Goal: Information Seeking & Learning: Learn about a topic

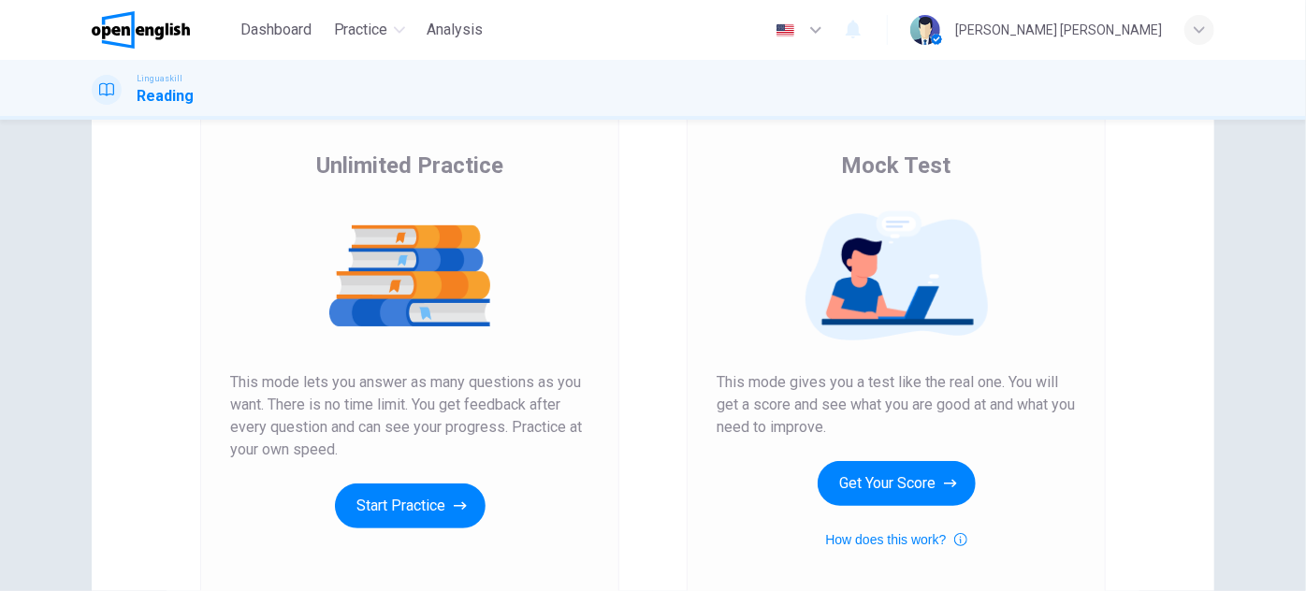
scroll to position [169, 0]
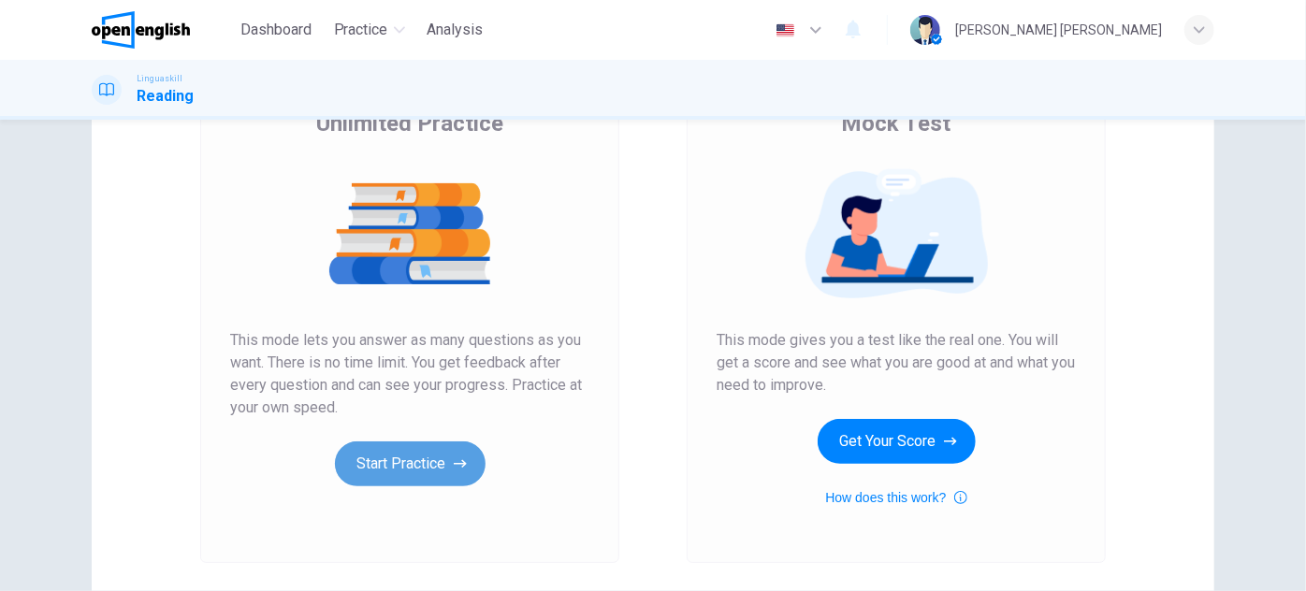
click at [454, 457] on icon "button" at bounding box center [460, 464] width 13 height 19
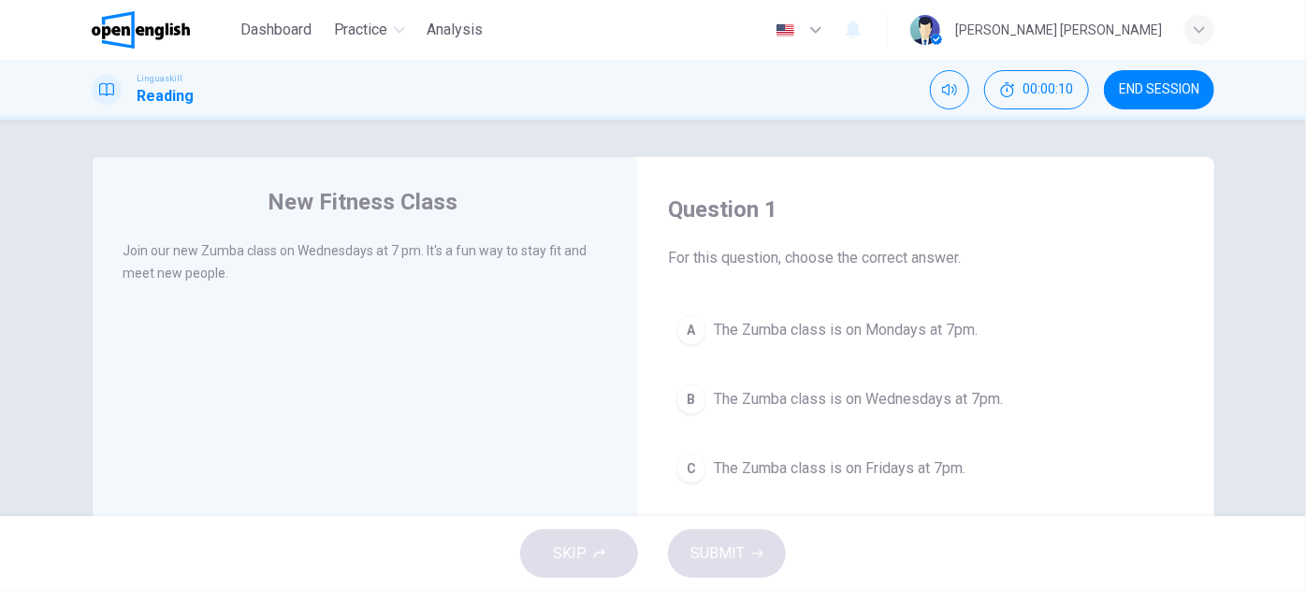
click at [684, 398] on div "B" at bounding box center [691, 399] width 30 height 30
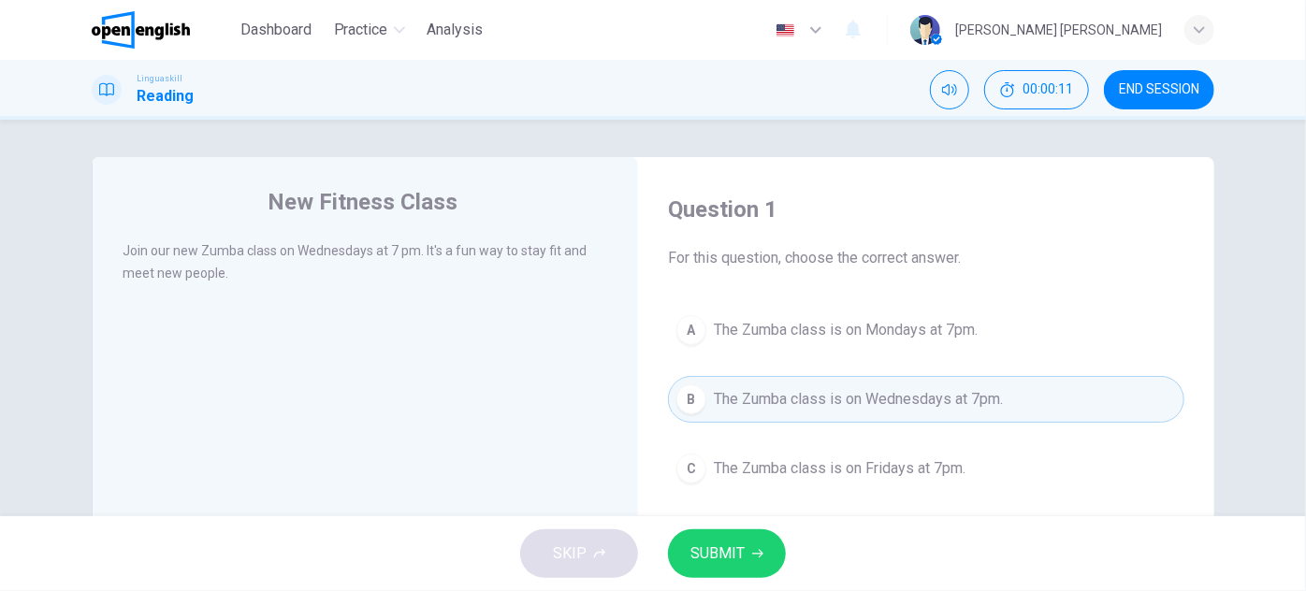
click at [707, 548] on span "SUBMIT" at bounding box center [717, 554] width 54 height 26
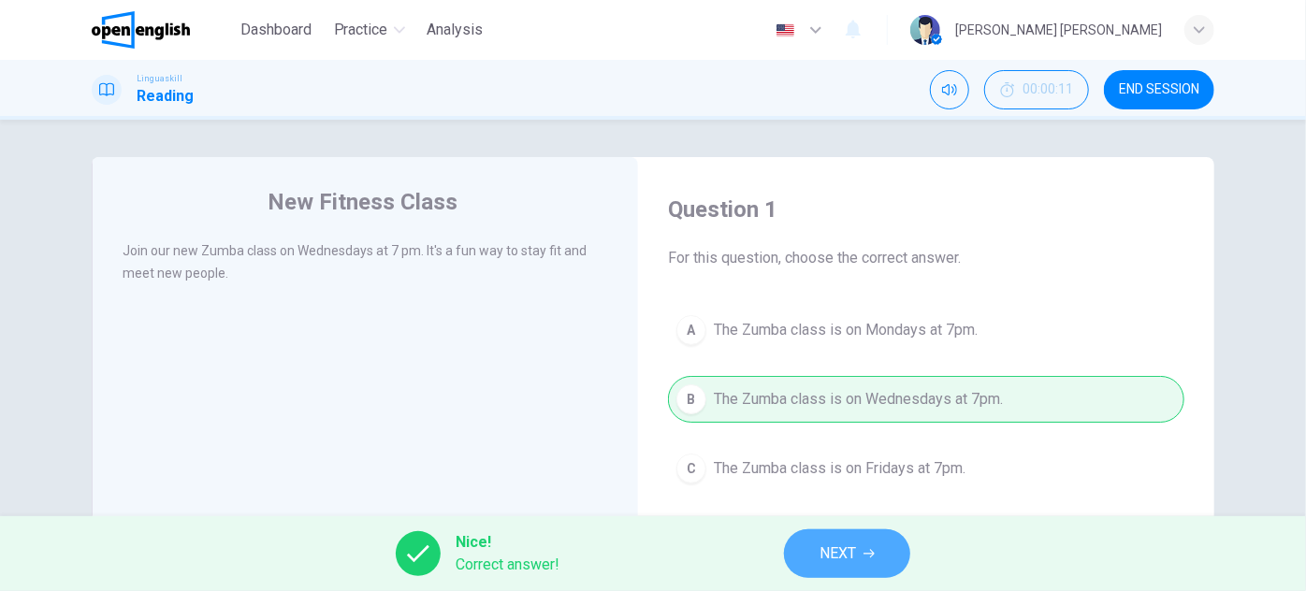
click at [836, 555] on span "NEXT" at bounding box center [837, 554] width 36 height 26
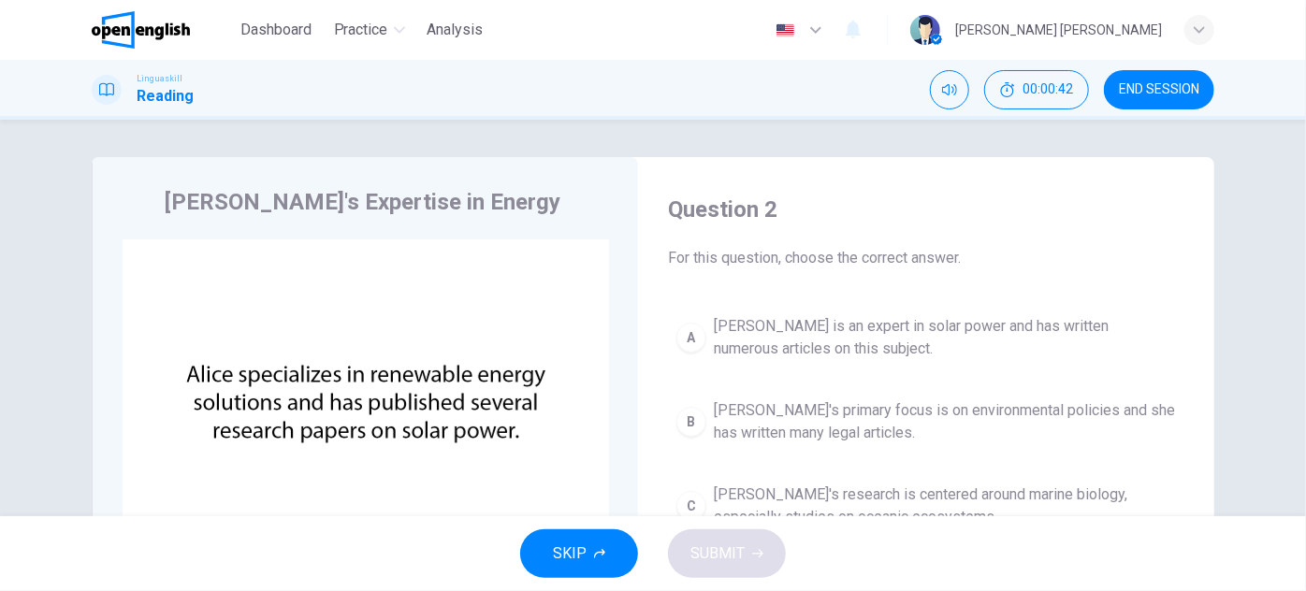
scroll to position [169, 0]
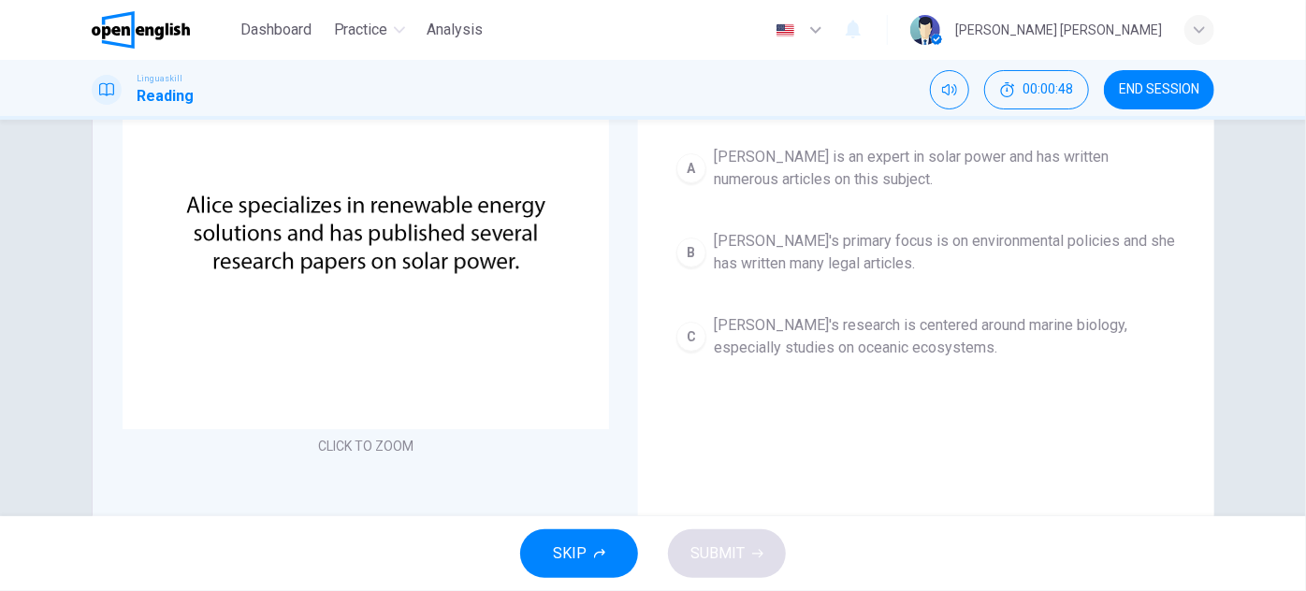
click at [693, 252] on div "B" at bounding box center [691, 253] width 30 height 30
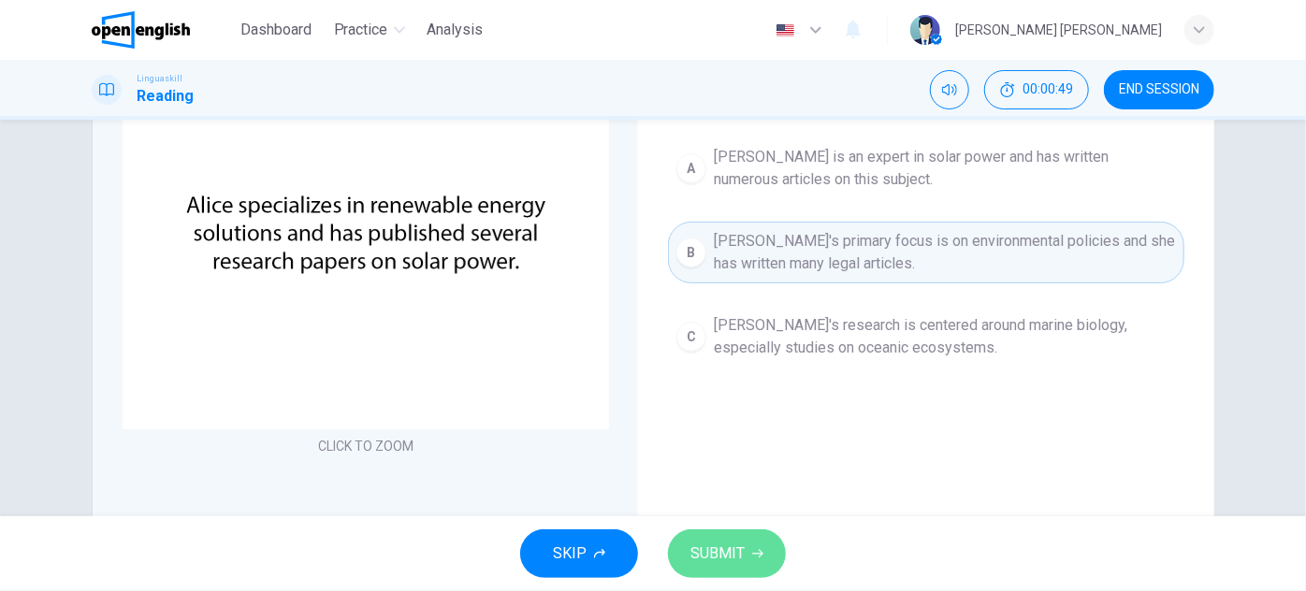
click at [724, 547] on span "SUBMIT" at bounding box center [717, 554] width 54 height 26
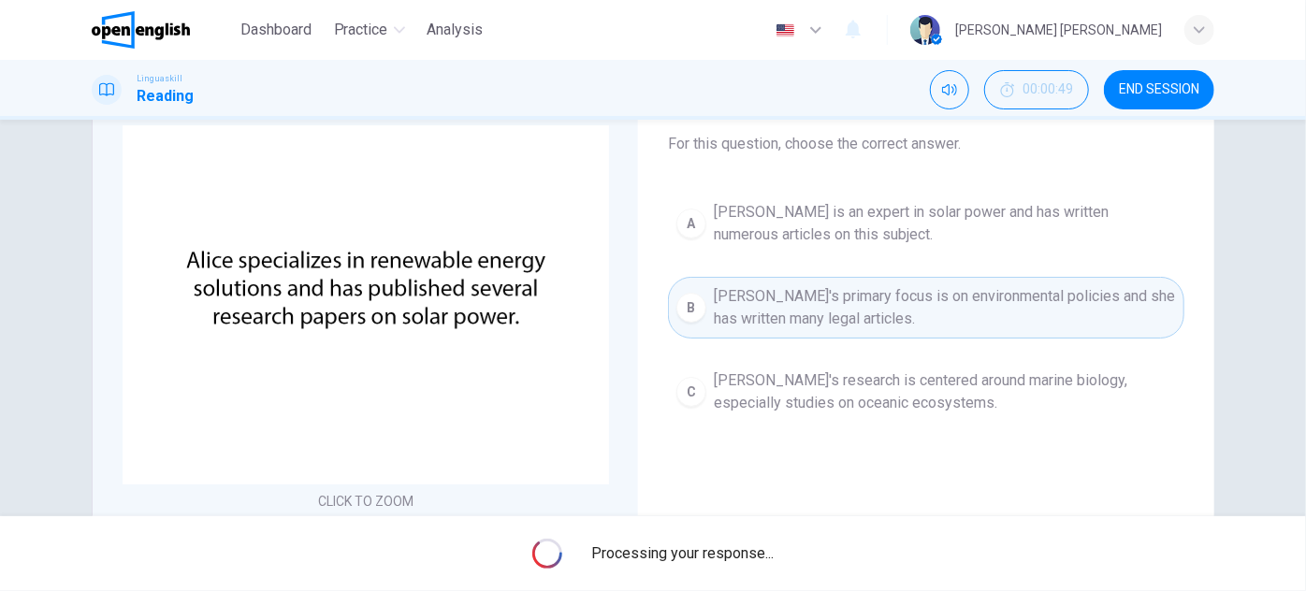
scroll to position [84, 0]
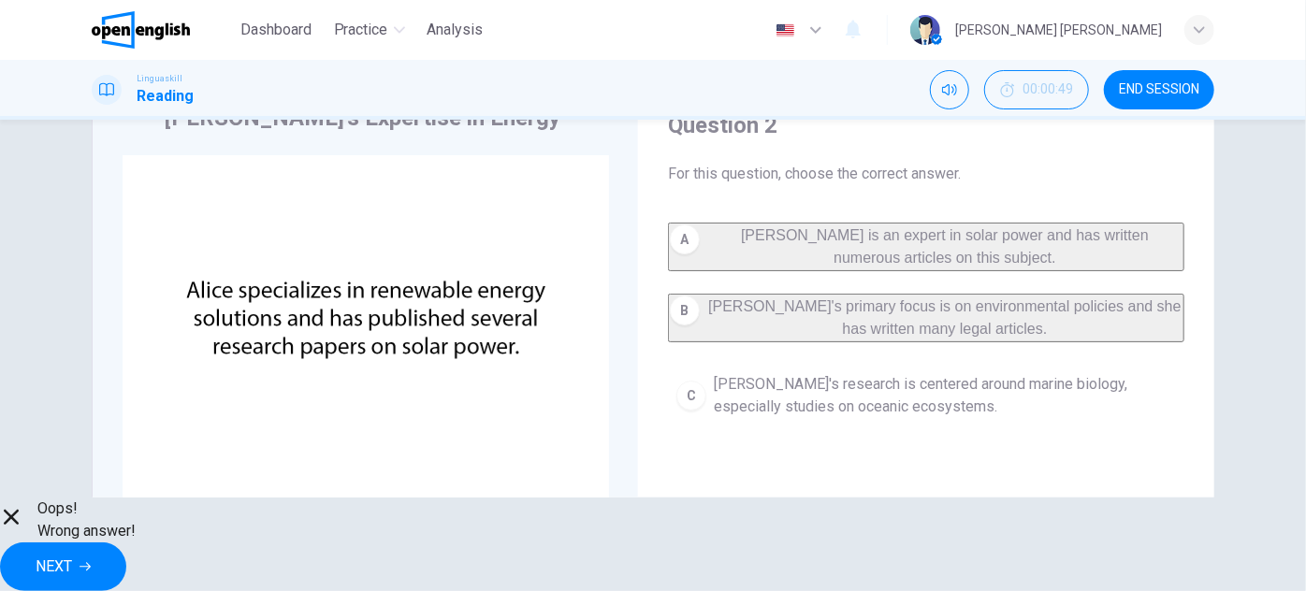
click at [72, 554] on span "NEXT" at bounding box center [54, 567] width 36 height 26
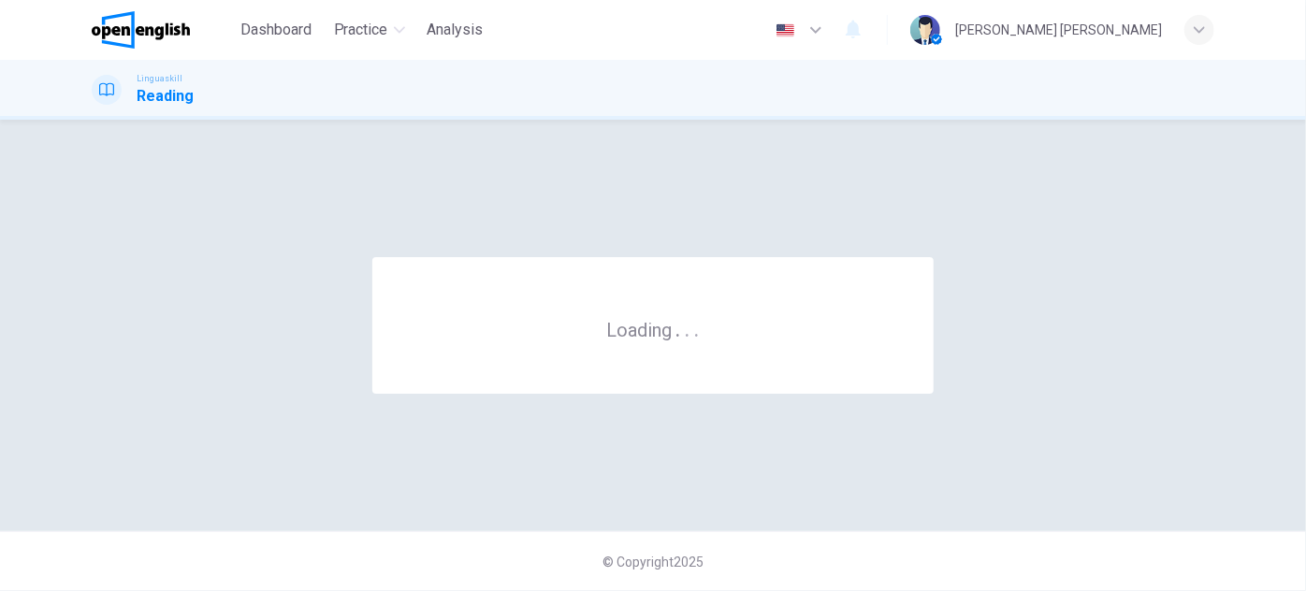
scroll to position [0, 0]
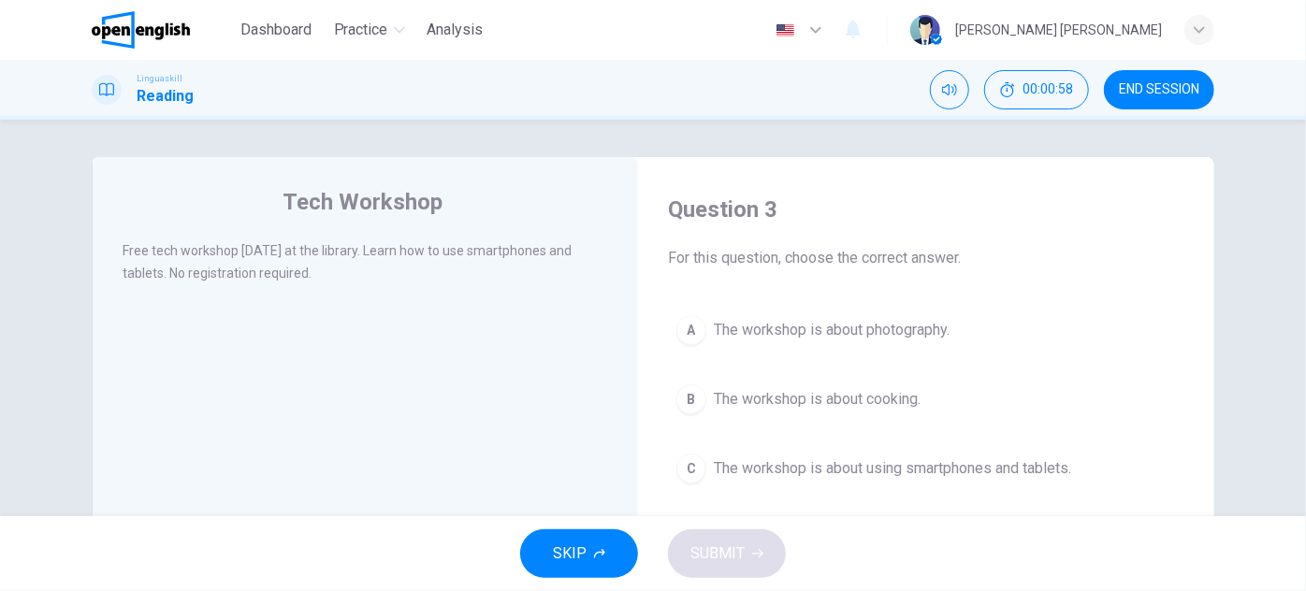
drag, startPoint x: 180, startPoint y: 279, endPoint x: 308, endPoint y: 279, distance: 128.2
click at [312, 279] on div "Free tech workshop [DATE] at the library. Learn how to use smartphones and tabl…" at bounding box center [366, 261] width 486 height 45
drag, startPoint x: 300, startPoint y: 279, endPoint x: 586, endPoint y: 326, distance: 289.1
click at [235, 290] on div "Free tech workshop [DATE] at the library. Learn how to use smartphones and tabl…" at bounding box center [378, 272] width 511 height 67
click at [622, 326] on div "Tech Workshop Free tech workshop [DATE] at the library. Learn how to use smartp…" at bounding box center [365, 482] width 546 height 650
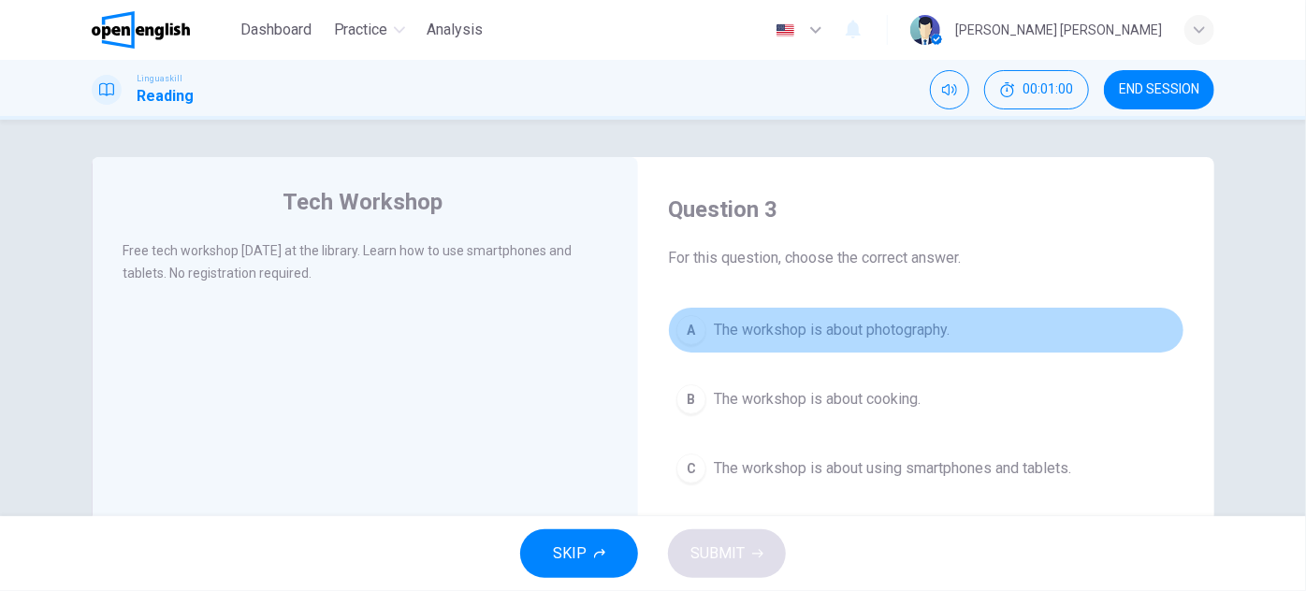
click at [738, 331] on span "The workshop is about photography." at bounding box center [832, 330] width 236 height 22
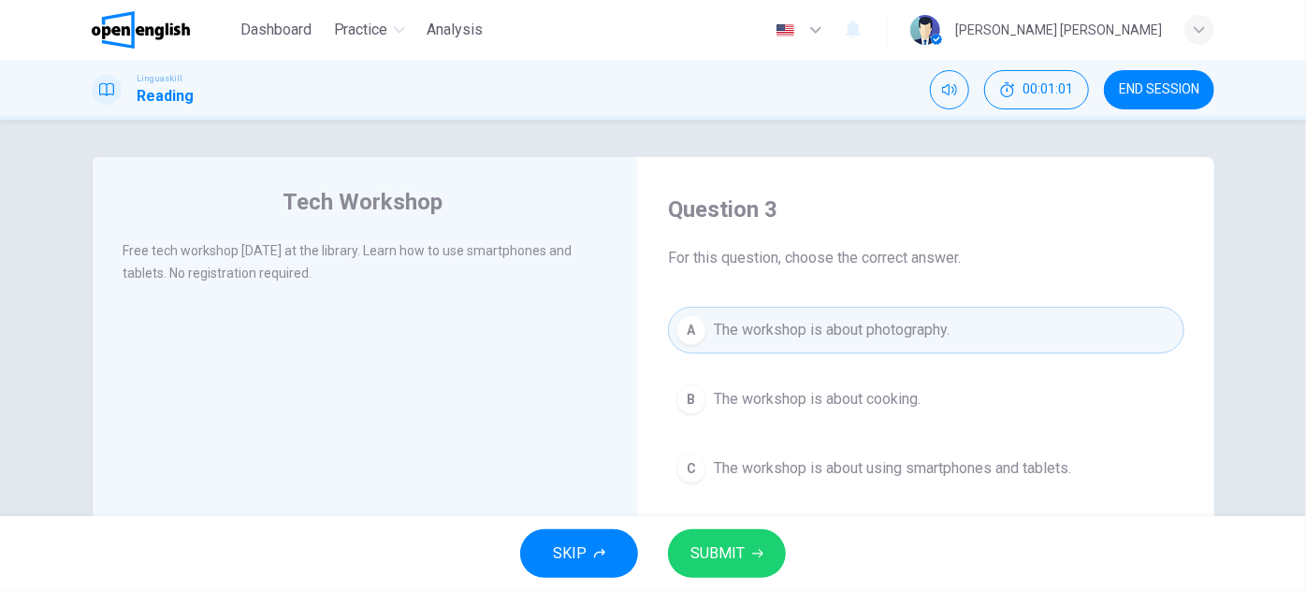
click at [760, 466] on span "The workshop is about using smartphones and tablets." at bounding box center [892, 468] width 357 height 22
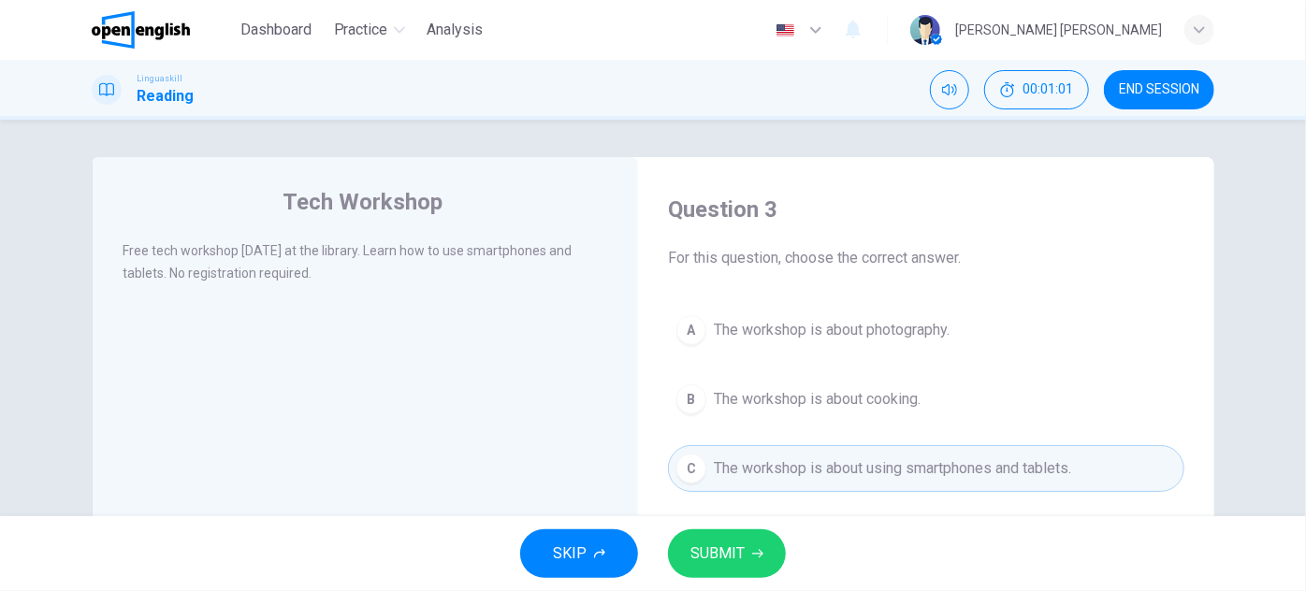
click at [728, 515] on div "Question 3 For this question, choose the correct answer. A The workshop is abou…" at bounding box center [926, 491] width 546 height 631
click at [721, 536] on button "SUBMIT" at bounding box center [727, 553] width 118 height 49
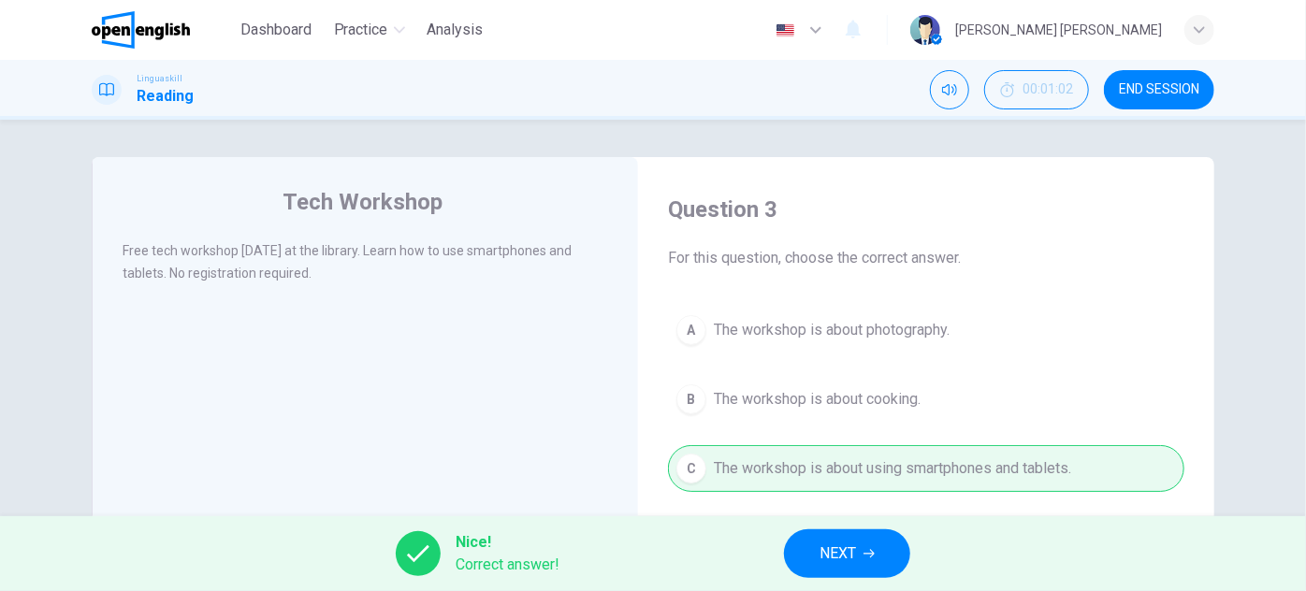
click at [861, 568] on button "NEXT" at bounding box center [847, 553] width 126 height 49
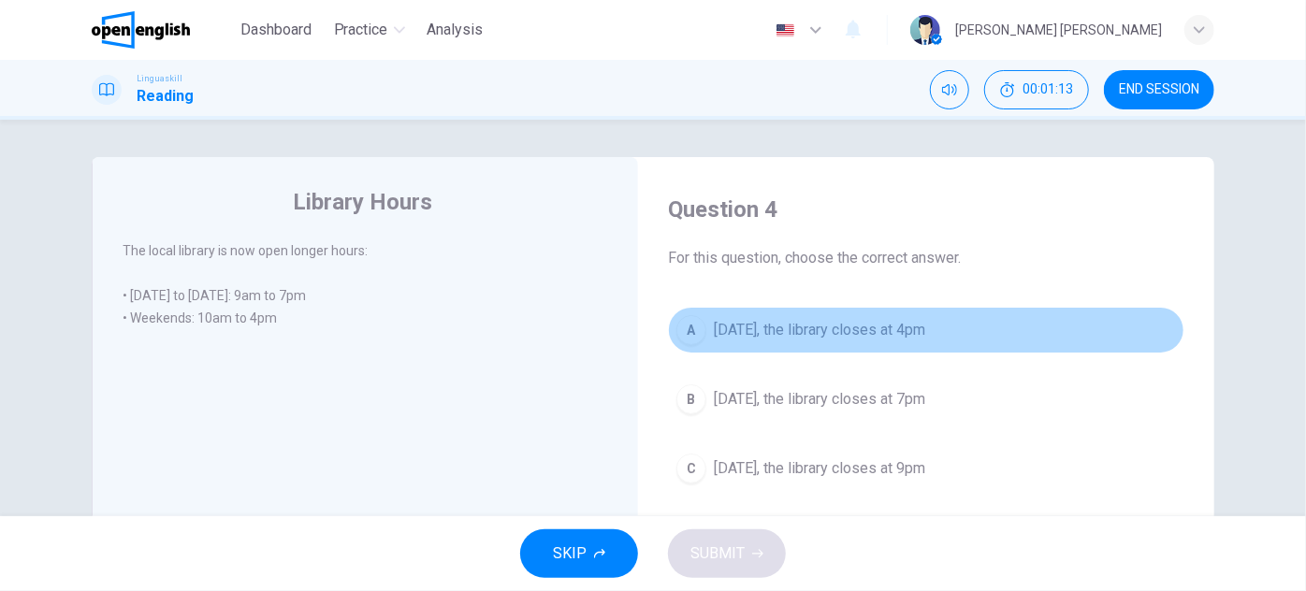
click at [880, 345] on button "A [DATE], the library closes at 4pm" at bounding box center [926, 330] width 516 height 47
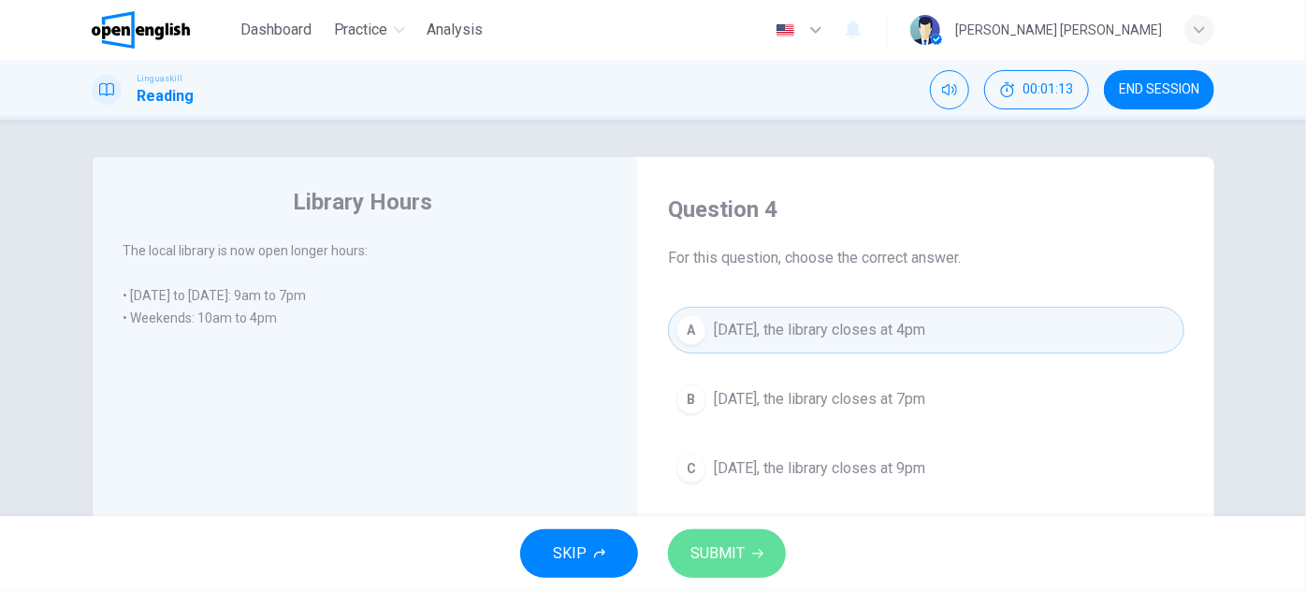
click at [761, 561] on button "SUBMIT" at bounding box center [727, 553] width 118 height 49
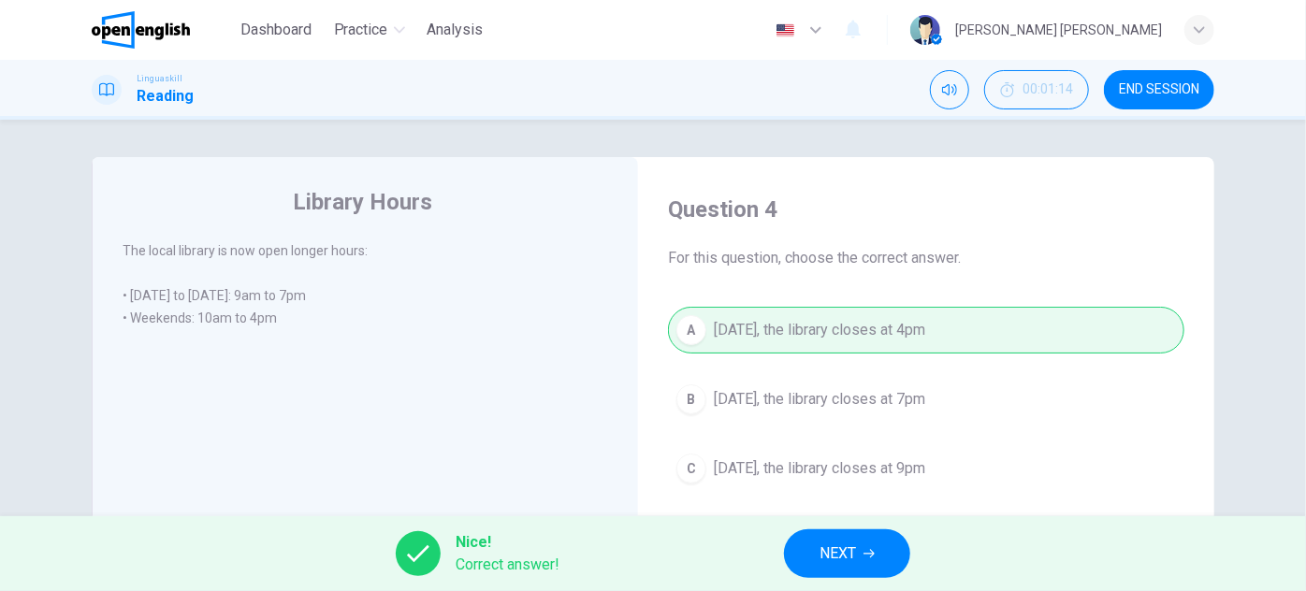
click at [825, 553] on span "NEXT" at bounding box center [837, 554] width 36 height 26
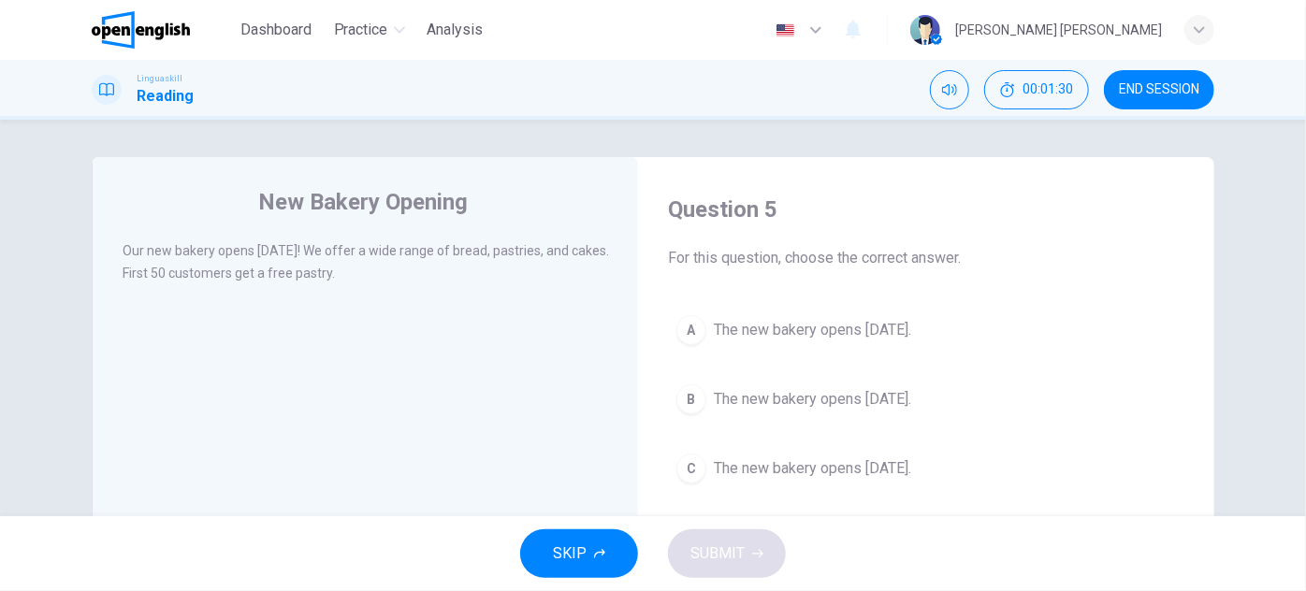
click at [818, 403] on span "The new bakery opens [DATE]." at bounding box center [812, 399] width 197 height 22
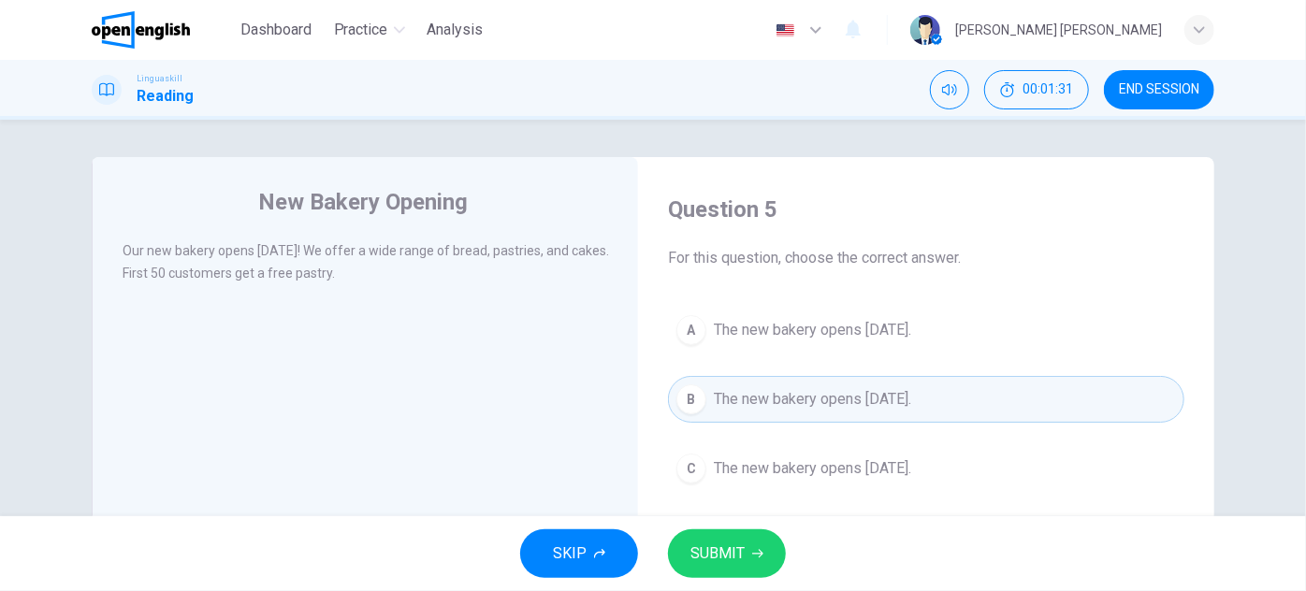
click at [694, 540] on button "SUBMIT" at bounding box center [727, 553] width 118 height 49
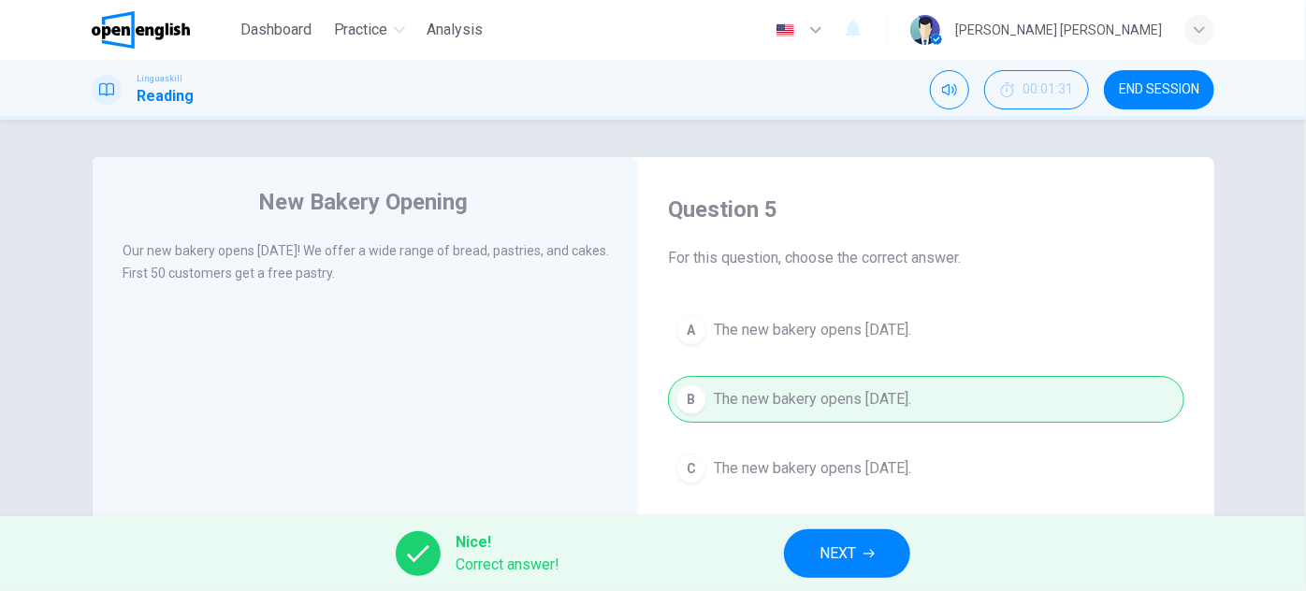
click at [801, 554] on button "NEXT" at bounding box center [847, 553] width 126 height 49
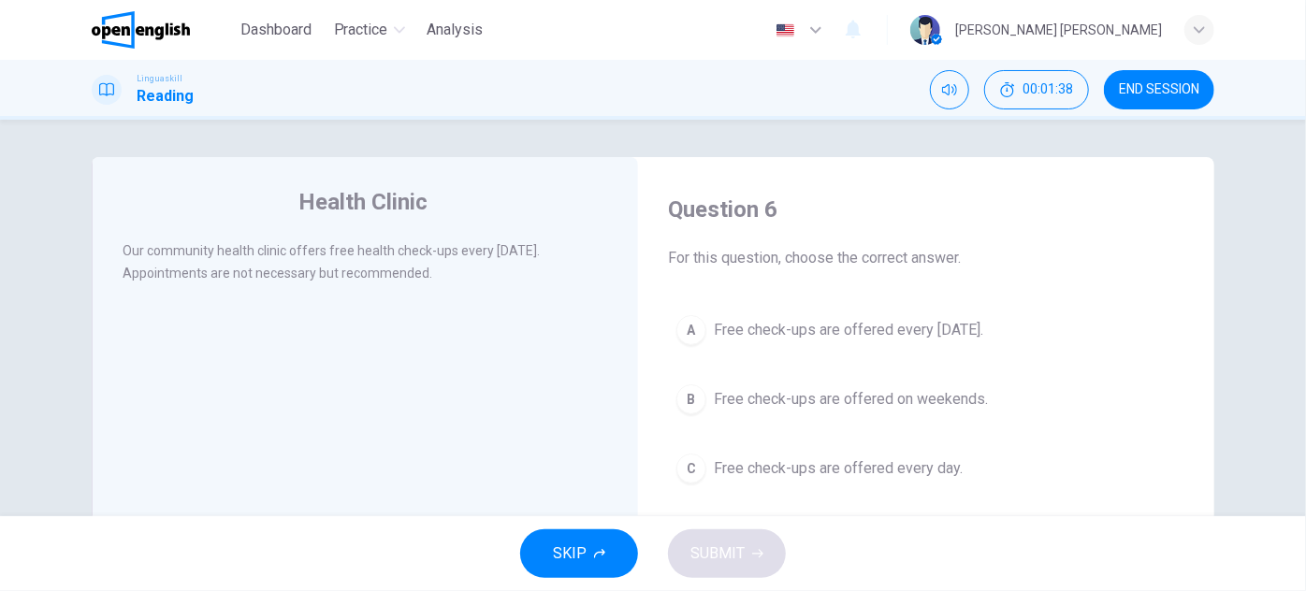
drag, startPoint x: 117, startPoint y: 280, endPoint x: 218, endPoint y: 276, distance: 101.1
click at [218, 276] on div "Health Clinic Our community health clinic offers free health check-ups every [D…" at bounding box center [365, 482] width 546 height 650
click at [235, 291] on div "Our community health clinic offers free health check-ups every [DATE]. Appointm…" at bounding box center [378, 272] width 511 height 67
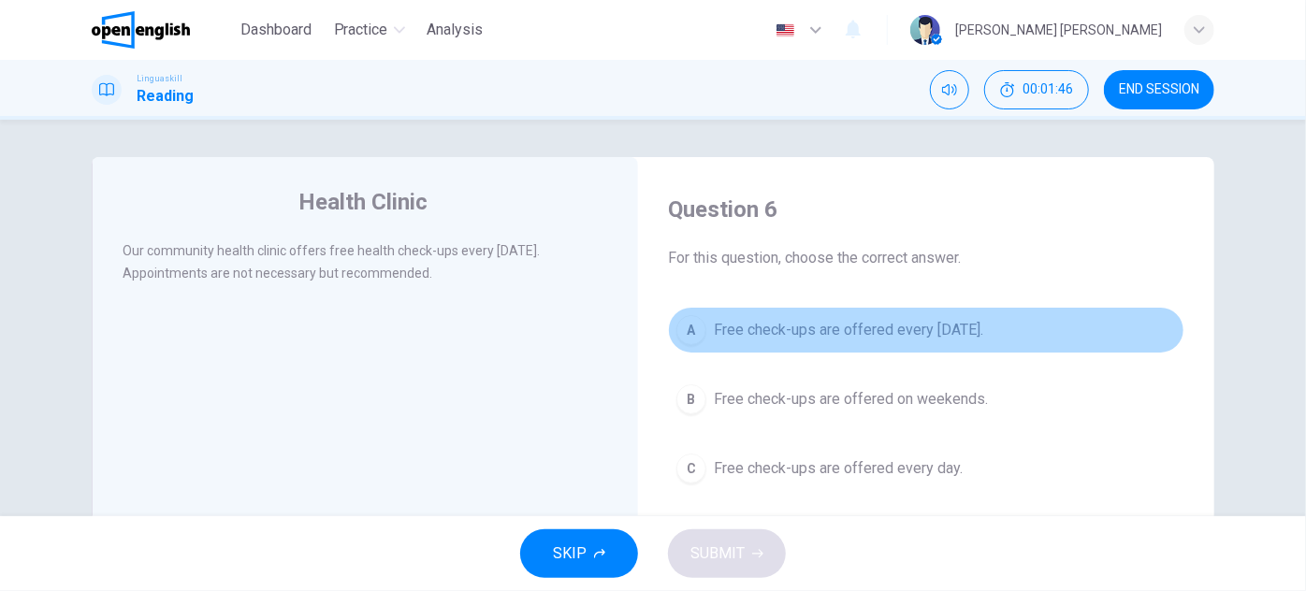
click at [747, 338] on span "Free check-ups are offered every [DATE]." at bounding box center [848, 330] width 269 height 22
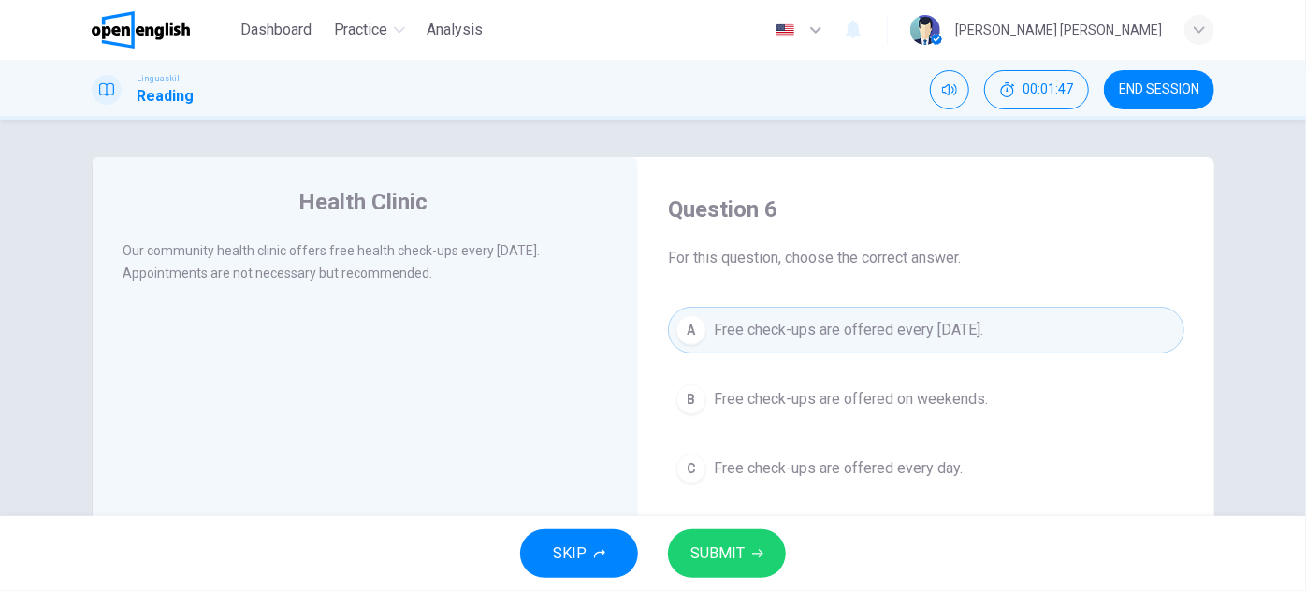
click at [765, 405] on span "Free check-ups are offered on weekends." at bounding box center [851, 399] width 274 height 22
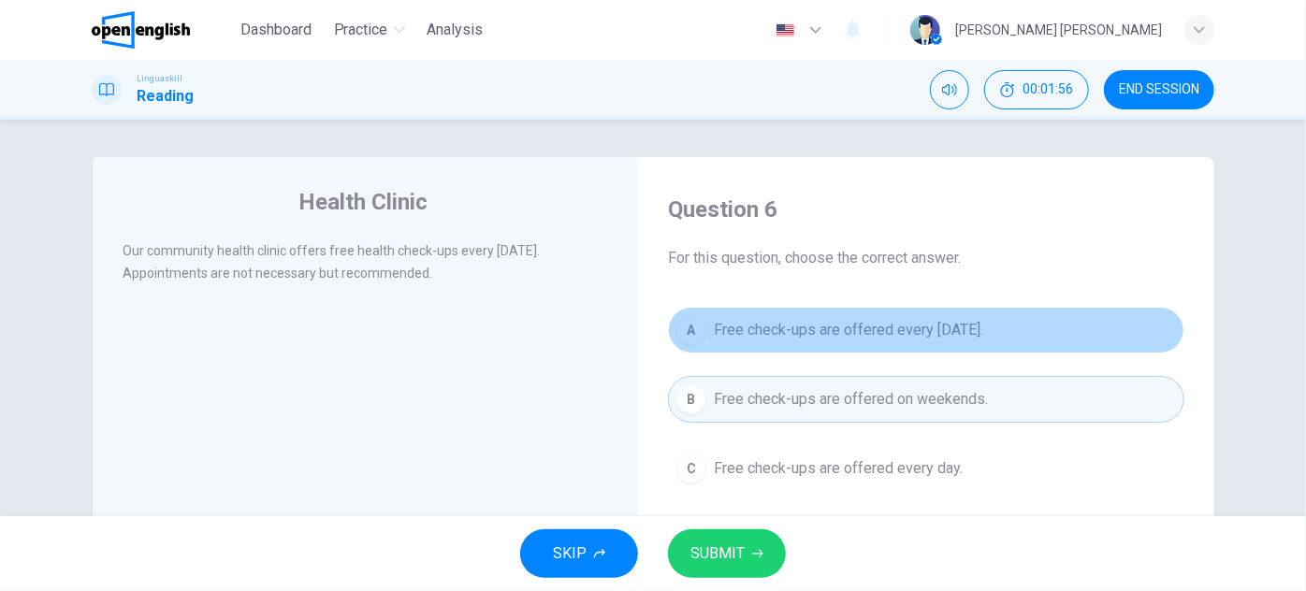
click at [795, 337] on span "Free check-ups are offered every [DATE]." at bounding box center [848, 330] width 269 height 22
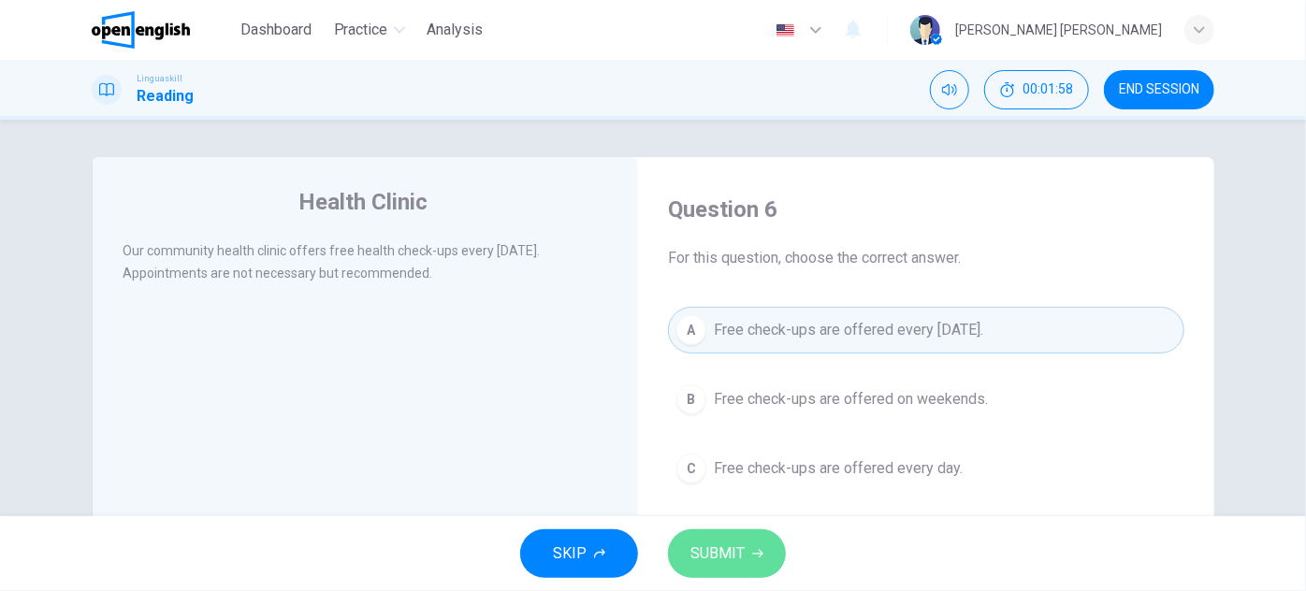
click at [738, 553] on span "SUBMIT" at bounding box center [717, 554] width 54 height 26
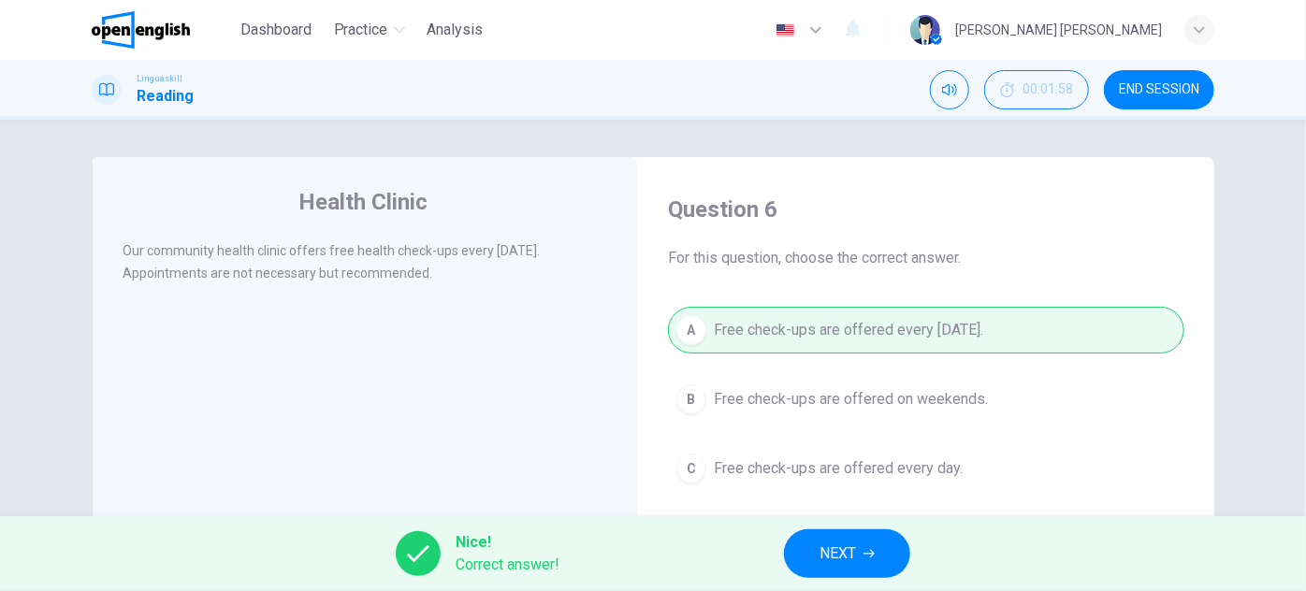
click at [738, 554] on div "Nice! Correct answer! NEXT" at bounding box center [653, 553] width 1306 height 75
click at [824, 554] on span "NEXT" at bounding box center [837, 554] width 36 height 26
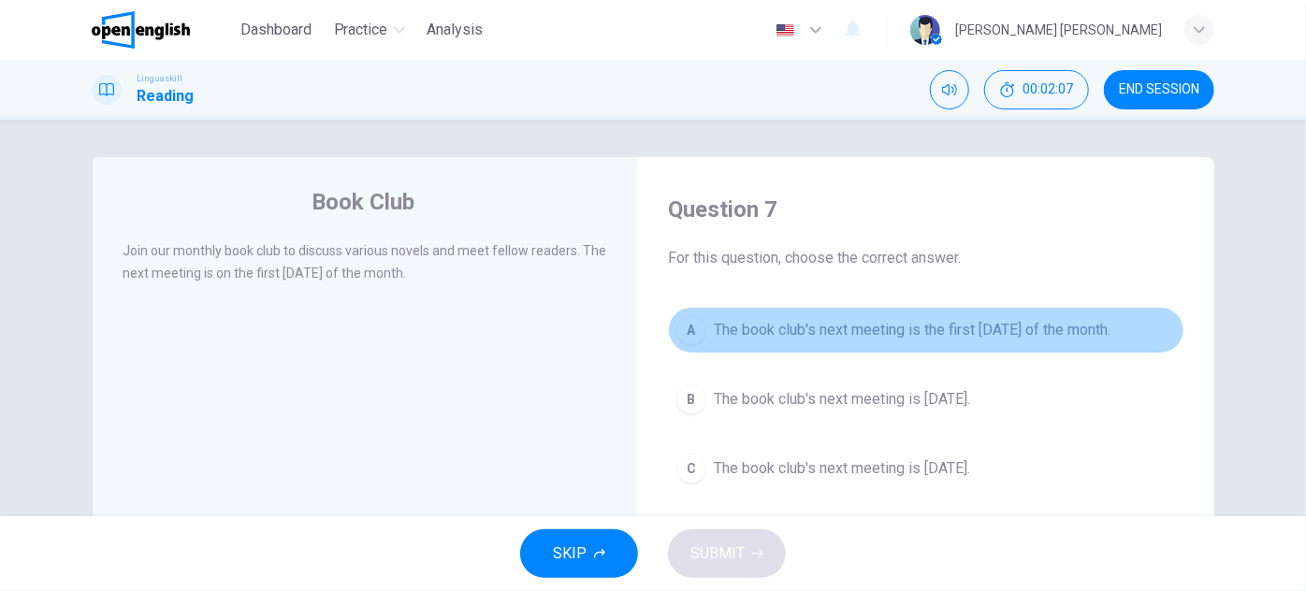
click at [891, 326] on span "The book club's next meeting is the first [DATE] of the month." at bounding box center [912, 330] width 397 height 22
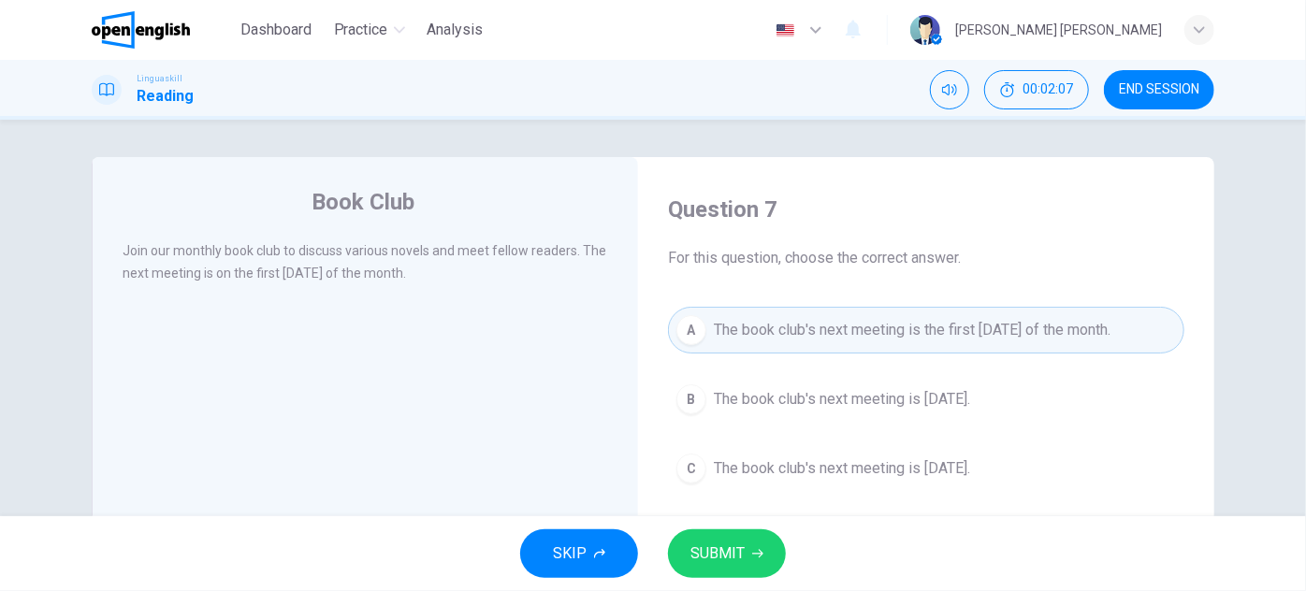
click at [727, 570] on button "SUBMIT" at bounding box center [727, 553] width 118 height 49
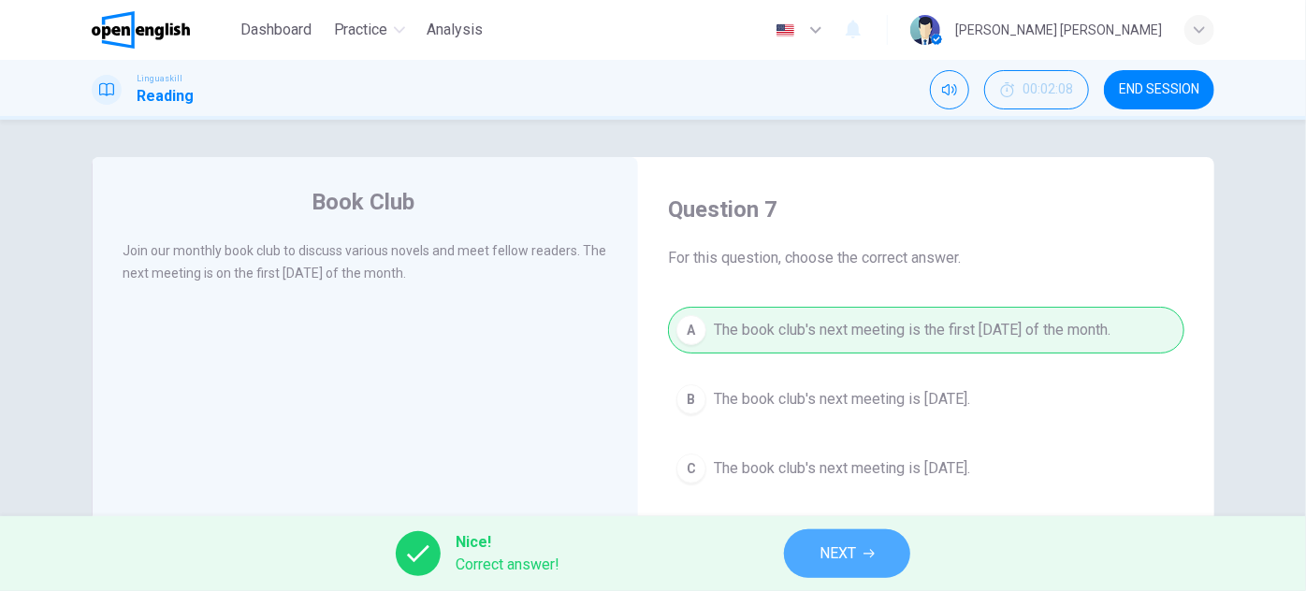
click at [804, 560] on button "NEXT" at bounding box center [847, 553] width 126 height 49
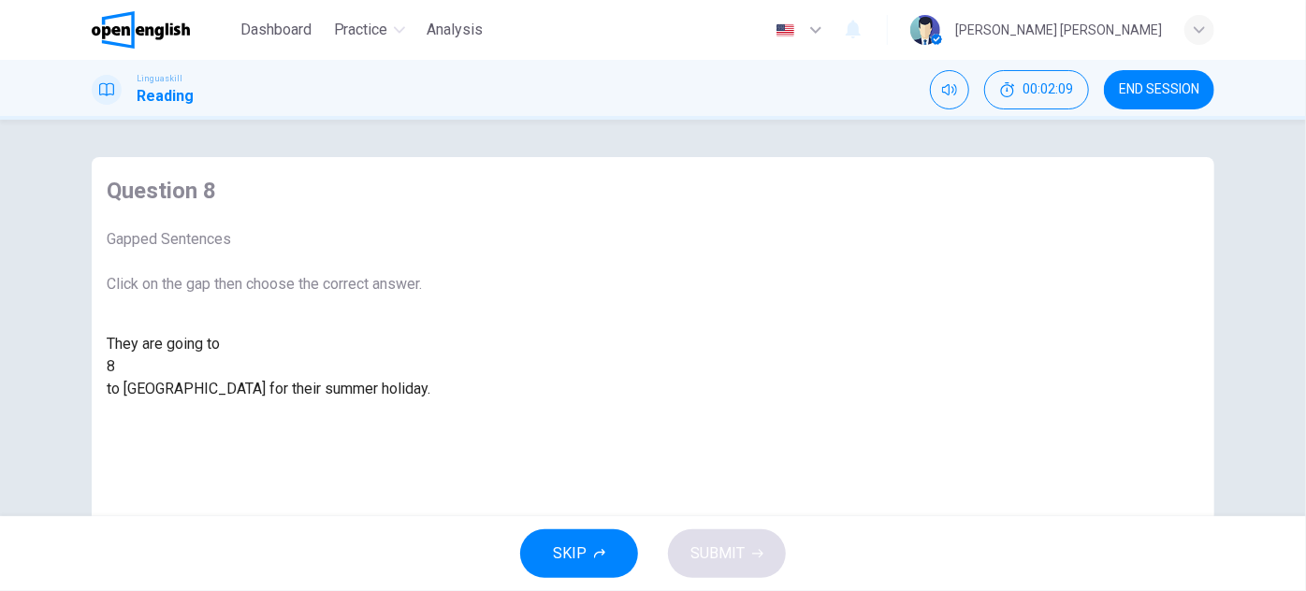
click at [115, 367] on div at bounding box center [115, 367] width 0 height 0
click at [430, 423] on div "fly" at bounding box center [269, 411] width 324 height 22
click at [758, 545] on button "SUBMIT" at bounding box center [727, 553] width 118 height 49
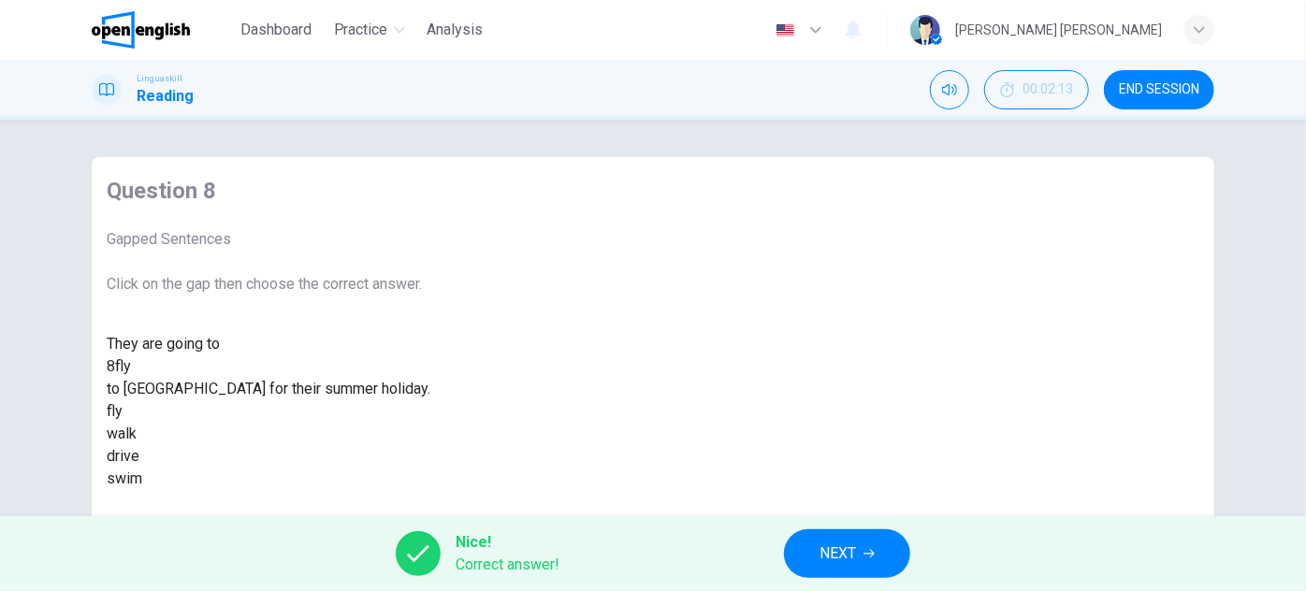
click at [846, 538] on button "NEXT" at bounding box center [847, 553] width 126 height 49
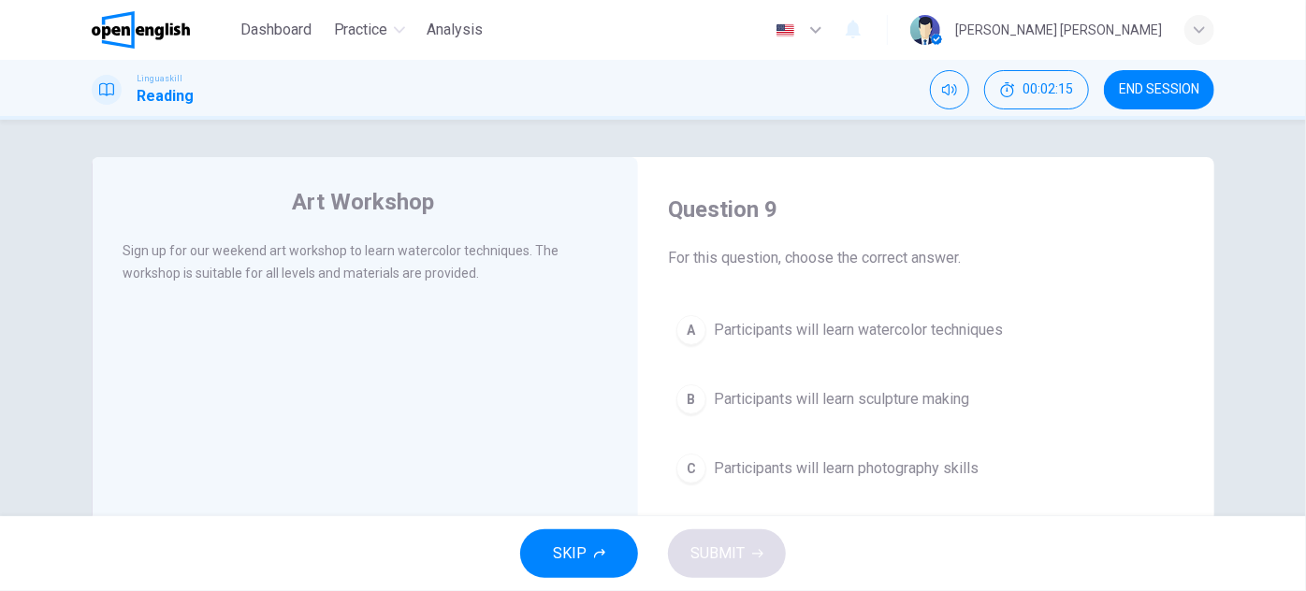
drag, startPoint x: 109, startPoint y: 248, endPoint x: 529, endPoint y: 256, distance: 419.2
click at [528, 252] on div "Art Workshop Sign up for our weekend art workshop to learn watercolor technique…" at bounding box center [365, 482] width 546 height 650
click at [499, 306] on div "Sign up for our weekend art workshop to learn watercolor techniques. The worksh…" at bounding box center [378, 272] width 511 height 67
drag, startPoint x: 118, startPoint y: 279, endPoint x: 484, endPoint y: 283, distance: 365.8
click at [482, 283] on div "Art Workshop Sign up for our weekend art workshop to learn watercolor technique…" at bounding box center [365, 482] width 546 height 650
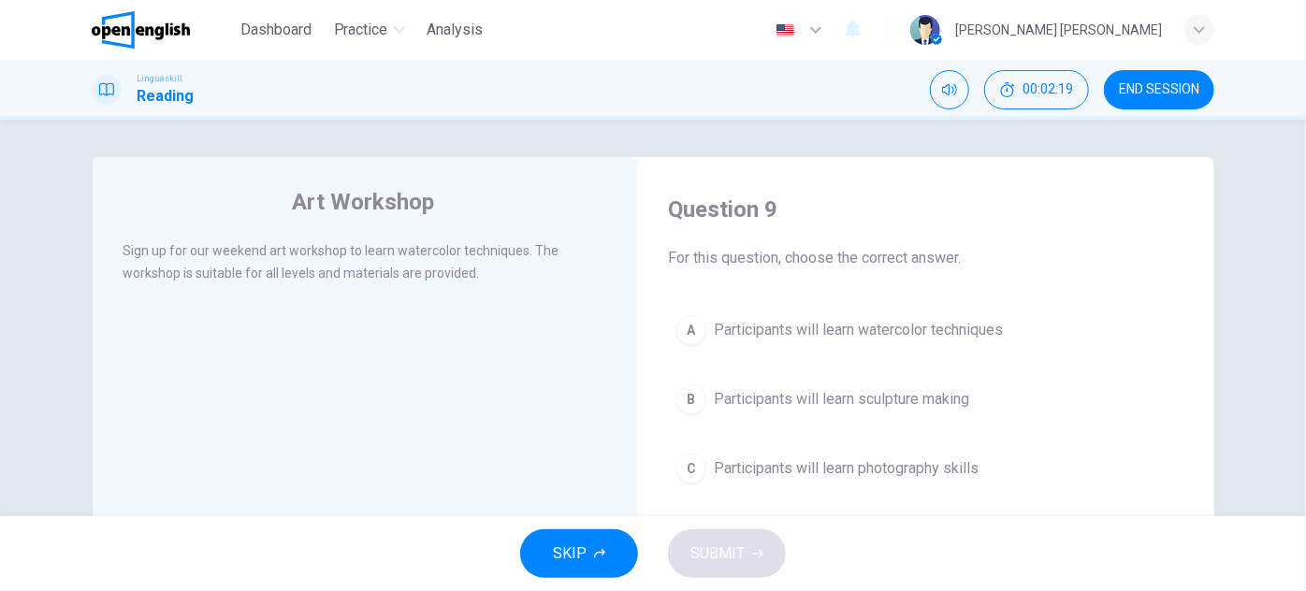
click at [484, 283] on div "Sign up for our weekend art workshop to learn watercolor techniques. The worksh…" at bounding box center [366, 261] width 486 height 45
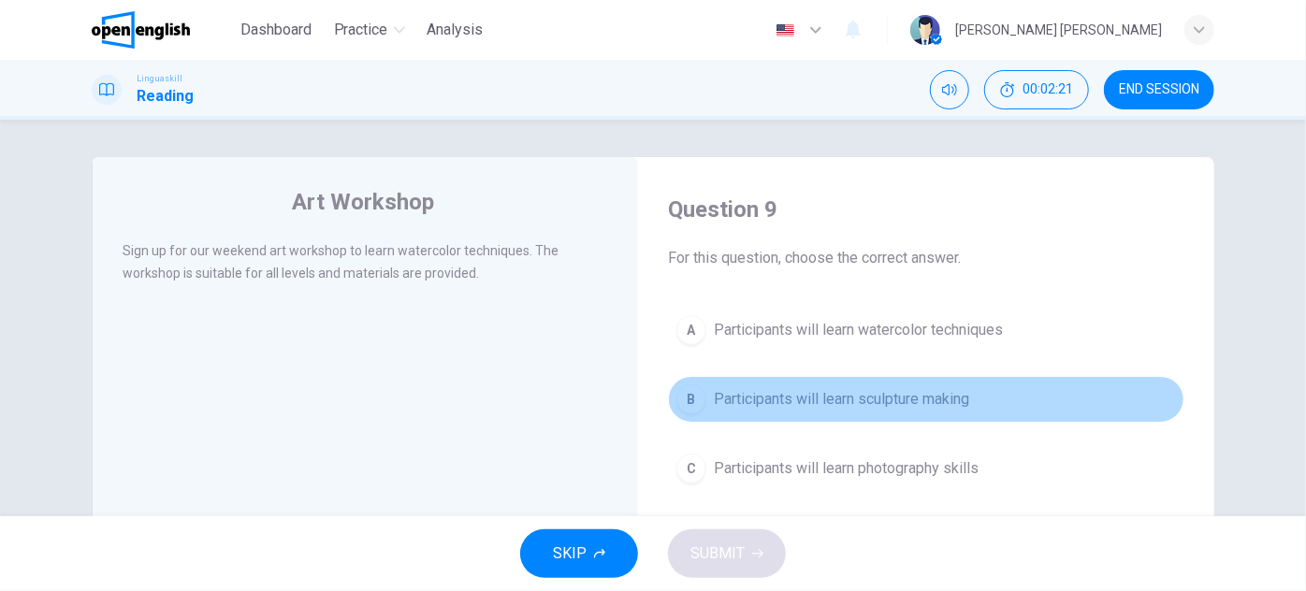
drag, startPoint x: 739, startPoint y: 402, endPoint x: 734, endPoint y: 416, distance: 14.8
click at [736, 413] on button "B Participants will learn sculpture making" at bounding box center [926, 399] width 516 height 47
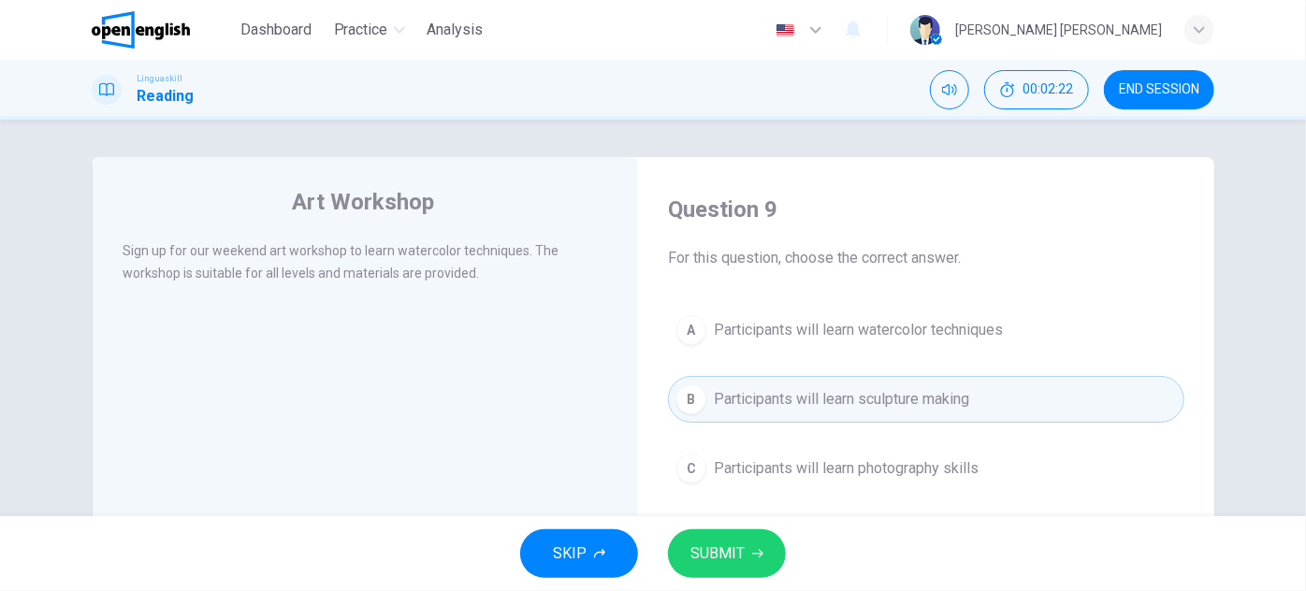
click at [702, 333] on button "A Participants will learn watercolor techniques" at bounding box center [926, 330] width 516 height 47
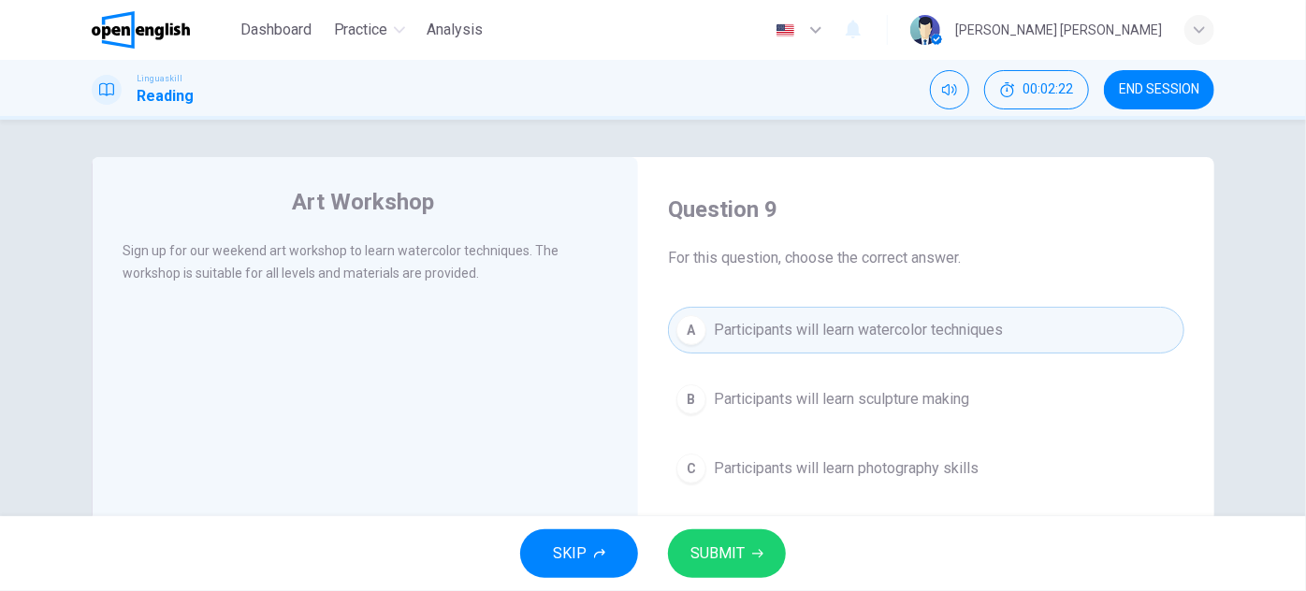
click at [705, 507] on div "Question 9 For this question, choose the correct answer. A Participants will le…" at bounding box center [926, 343] width 546 height 335
click at [705, 545] on span "SUBMIT" at bounding box center [717, 554] width 54 height 26
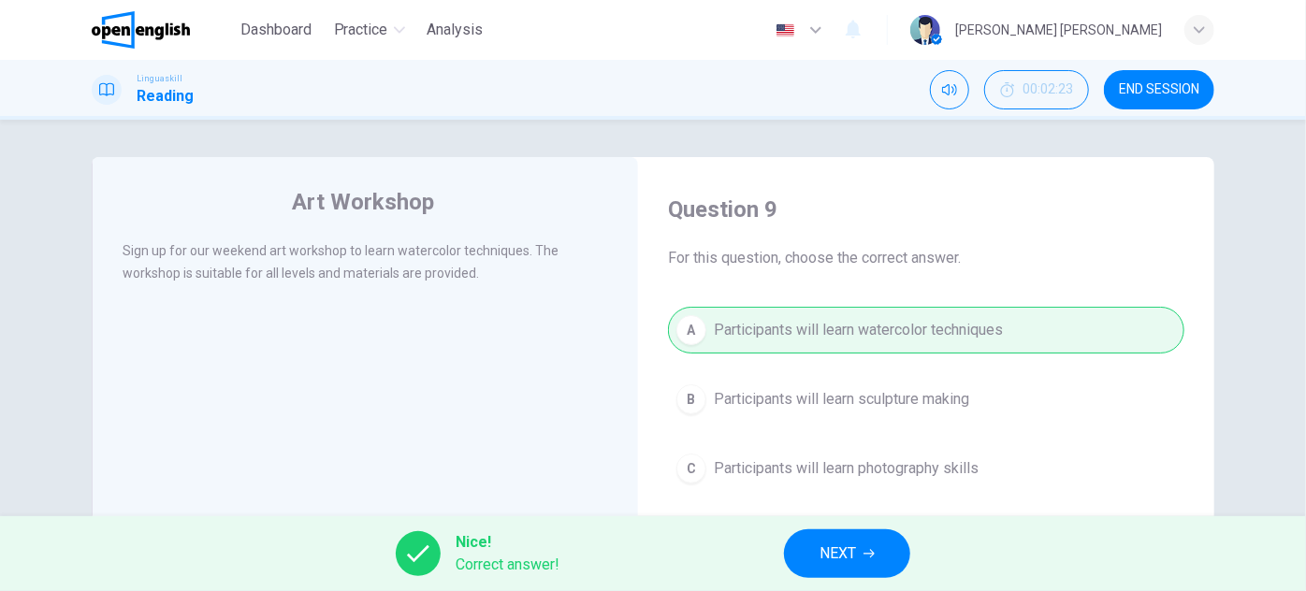
click at [706, 545] on div "Nice! Correct answer! NEXT" at bounding box center [653, 553] width 1306 height 75
click at [853, 550] on span "NEXT" at bounding box center [837, 554] width 36 height 26
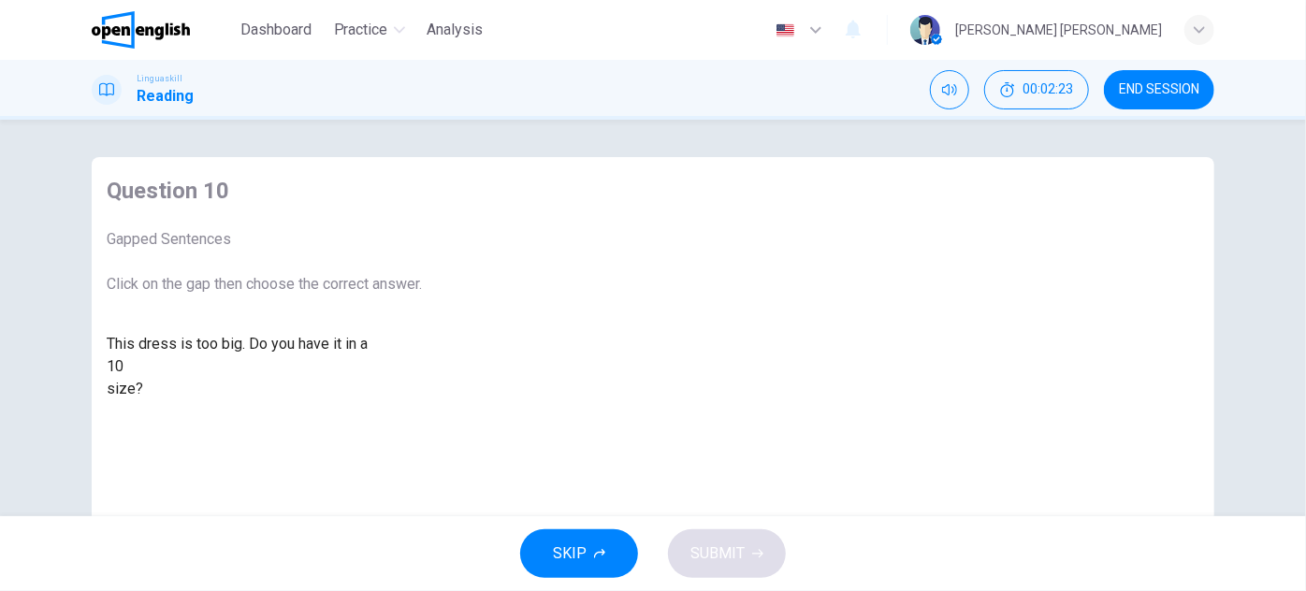
click at [422, 400] on div "This dress is too big. Do you have it in a 10 size?" at bounding box center [264, 366] width 315 height 67
click at [123, 367] on div at bounding box center [123, 367] width 0 height 0
click at [422, 490] on div "higher" at bounding box center [264, 479] width 315 height 22
click at [164, 378] on div "higher" at bounding box center [143, 366] width 40 height 22
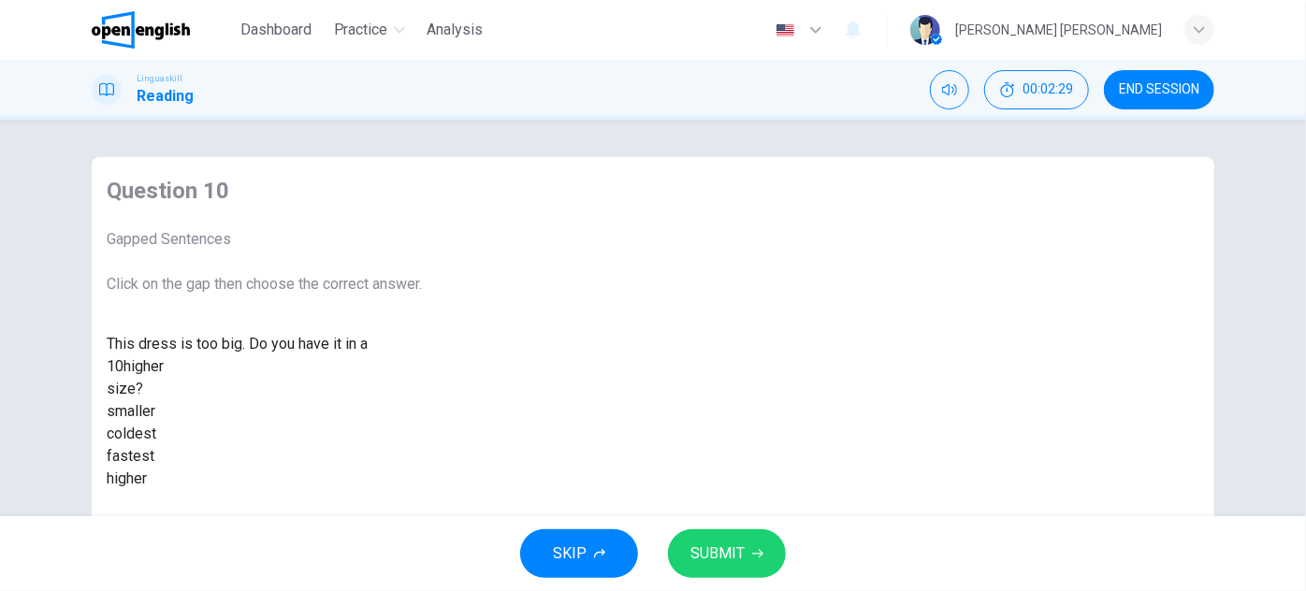
click at [422, 423] on div "smaller" at bounding box center [264, 411] width 315 height 22
click at [686, 543] on button "SUBMIT" at bounding box center [727, 553] width 118 height 49
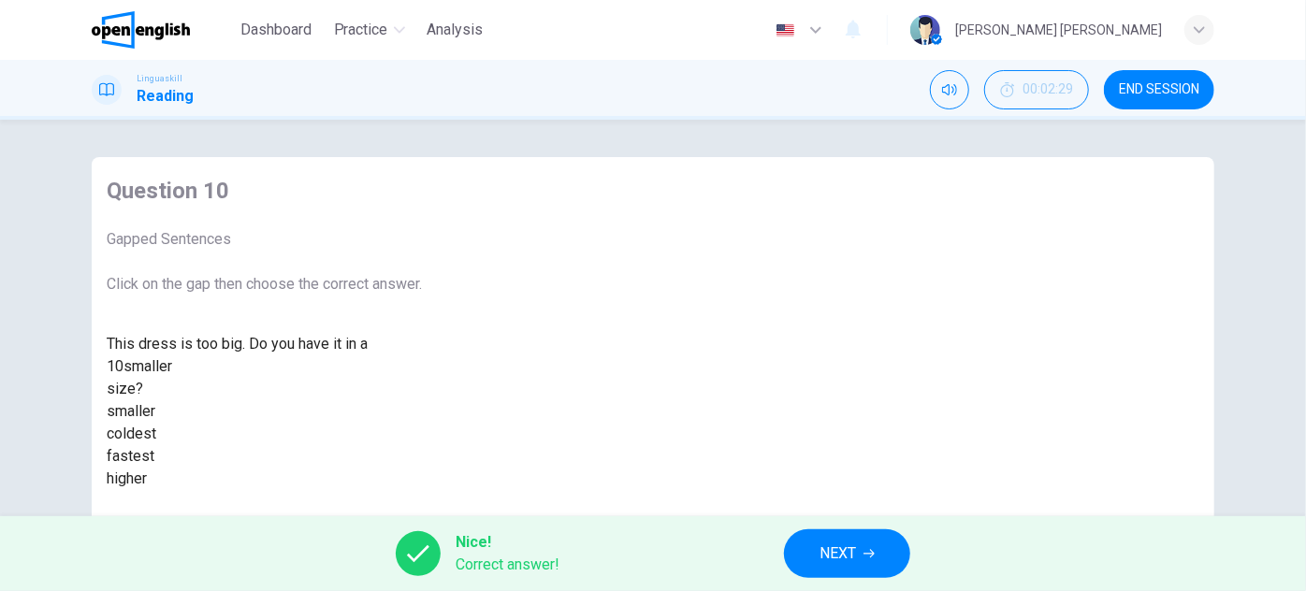
click at [1127, 98] on button "END SESSION" at bounding box center [1159, 89] width 110 height 39
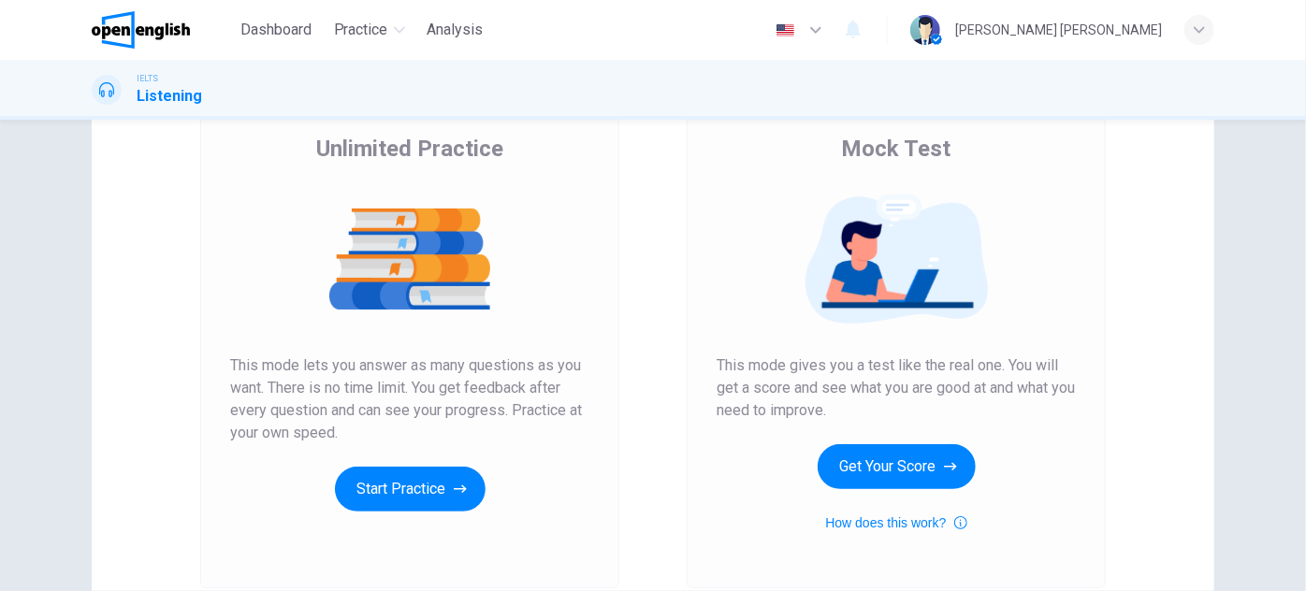
scroll to position [169, 0]
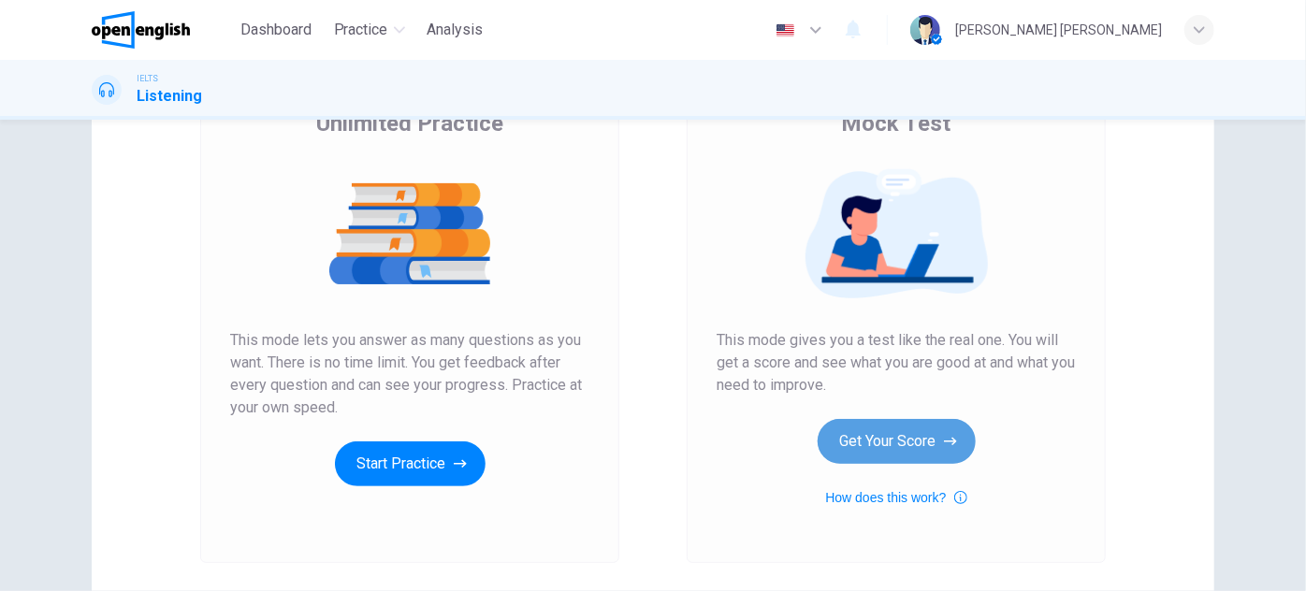
click at [823, 431] on button "Get Your Score" at bounding box center [897, 441] width 158 height 45
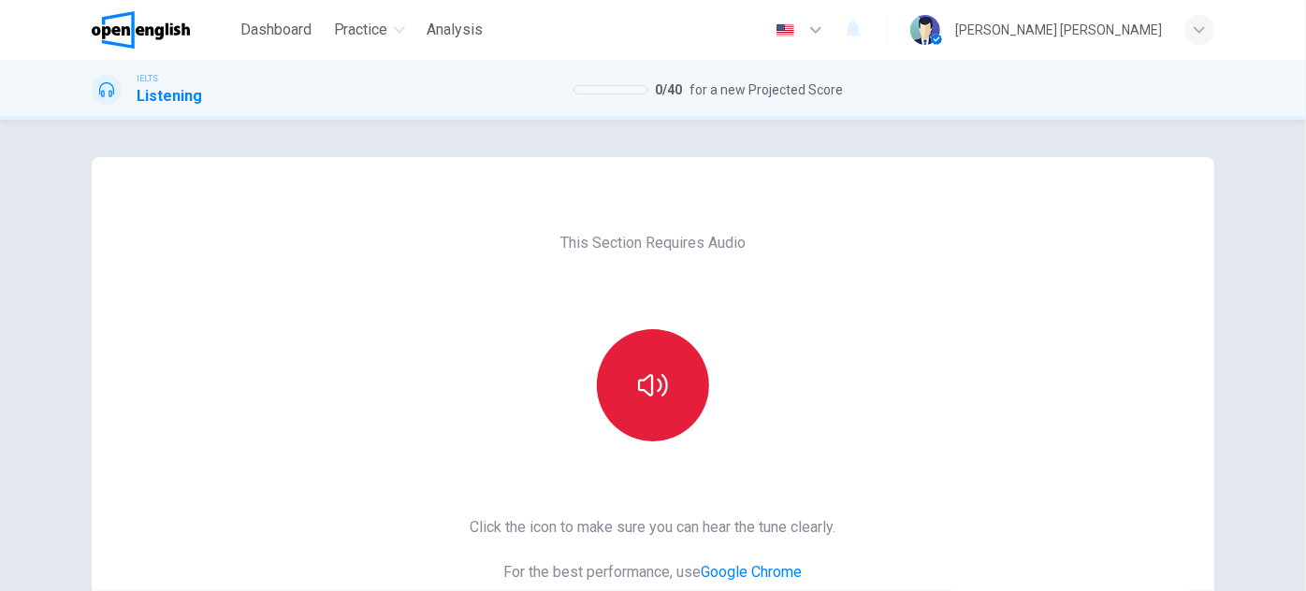
click at [676, 358] on button "button" at bounding box center [653, 385] width 112 height 112
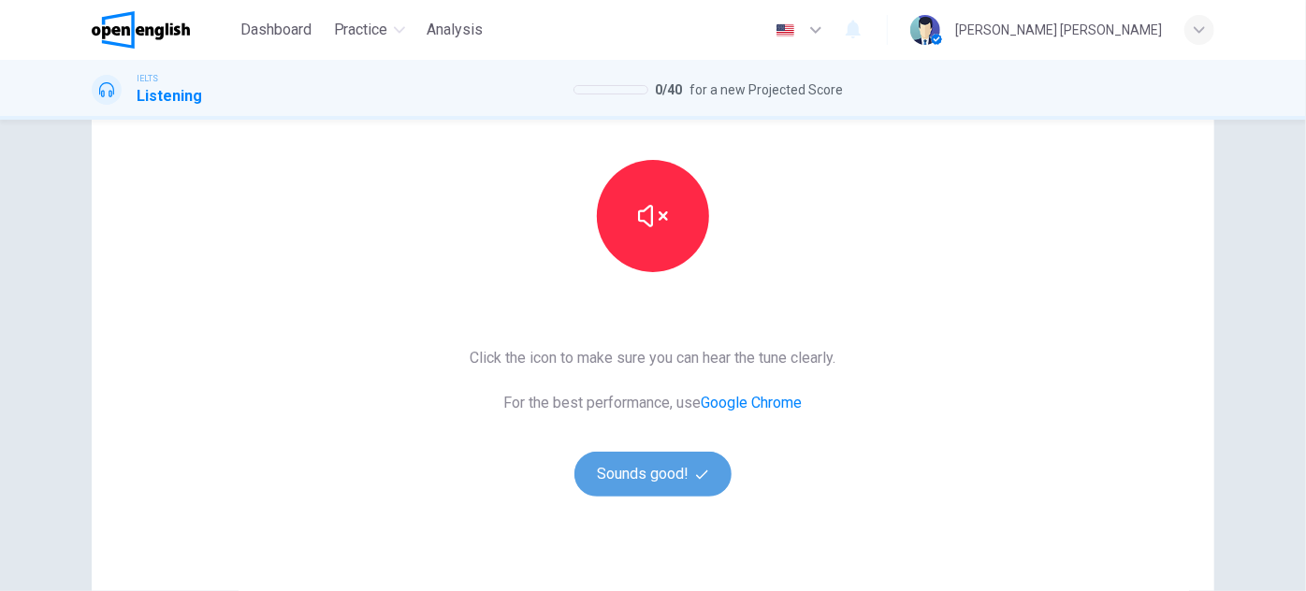
click at [597, 468] on button "Sounds good!" at bounding box center [652, 474] width 157 height 45
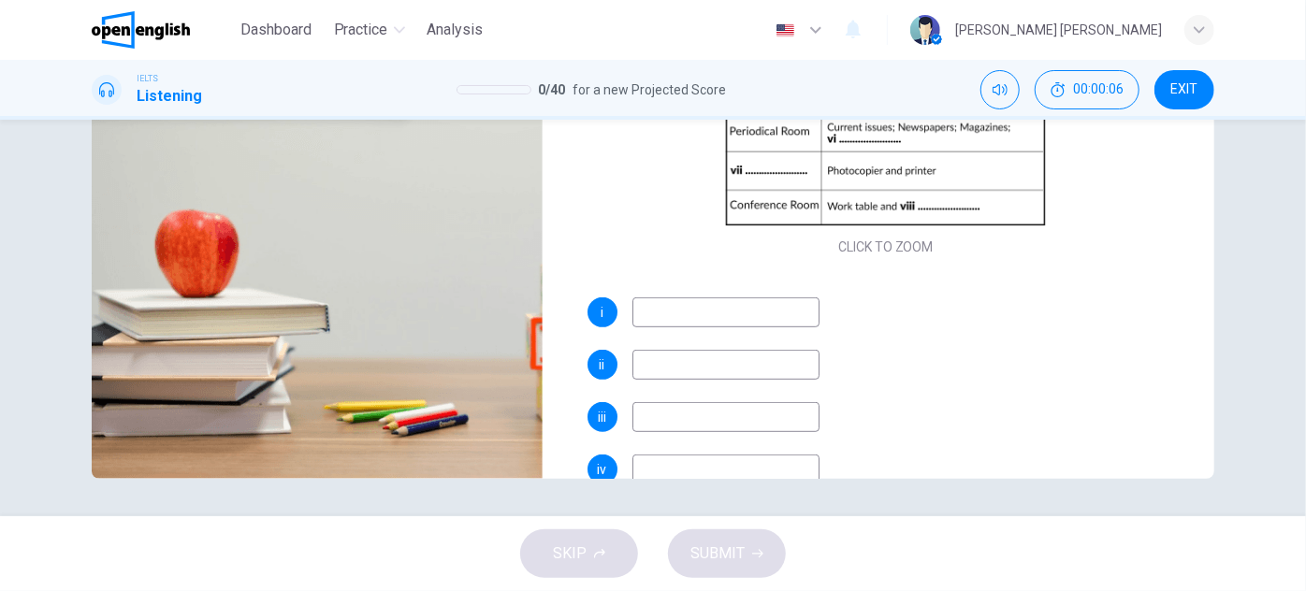
scroll to position [254, 0]
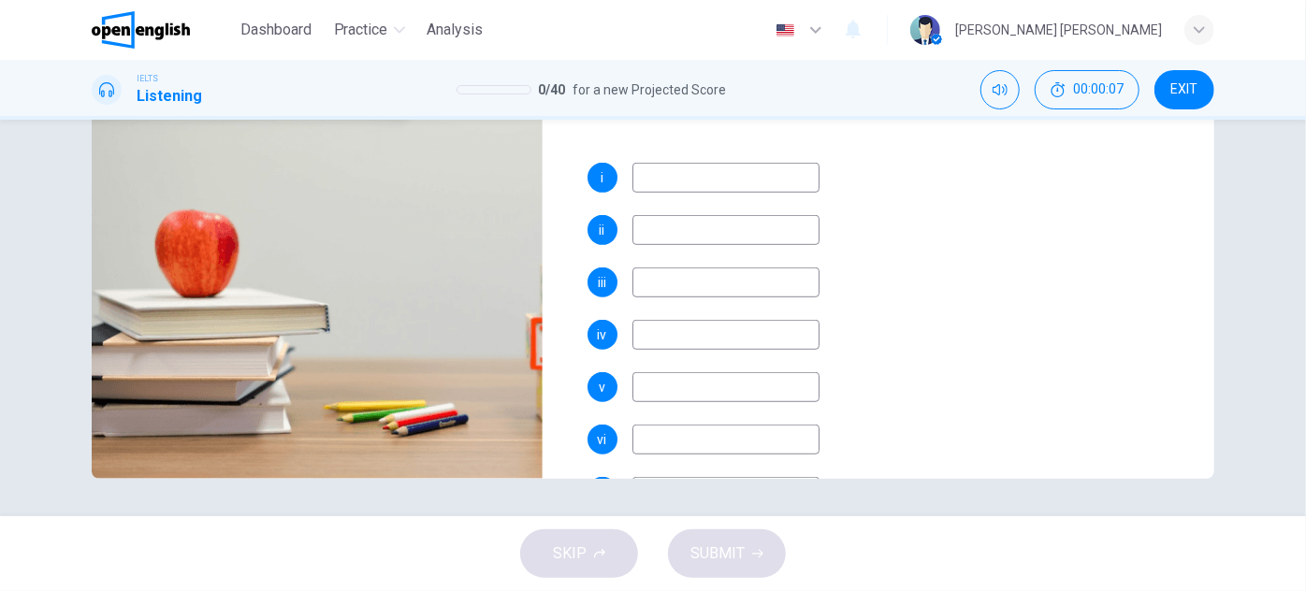
click at [703, 195] on div "i ii iii iv v vi vii viii" at bounding box center [886, 380] width 598 height 434
click at [712, 178] on input at bounding box center [725, 178] width 187 height 30
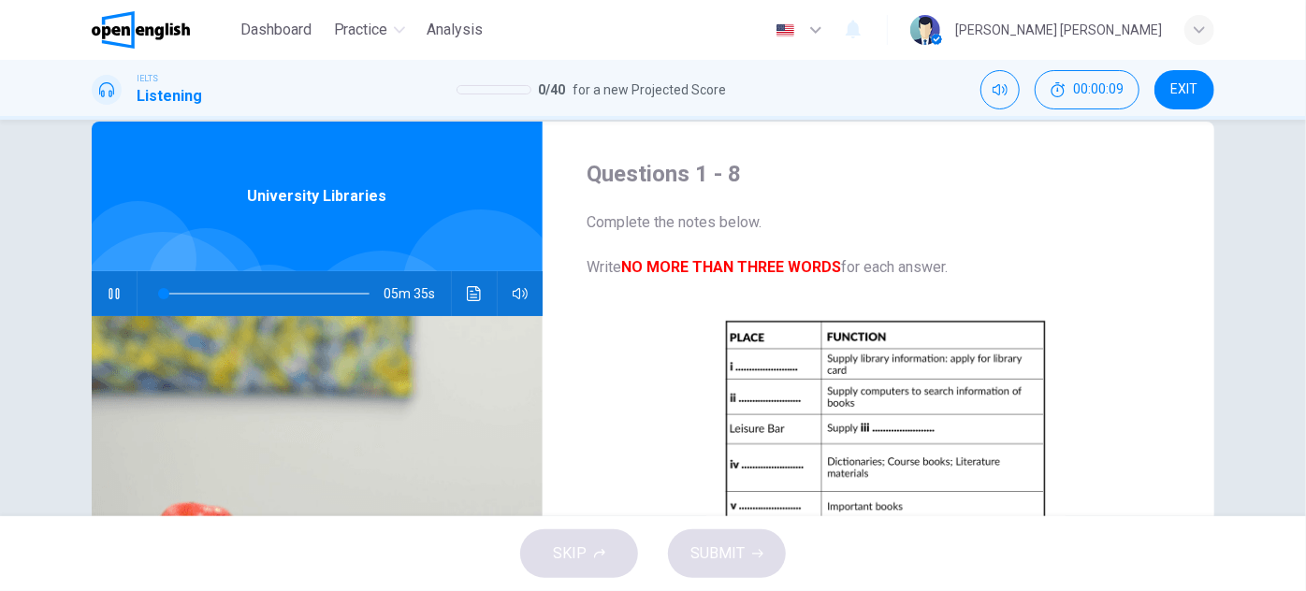
scroll to position [0, 0]
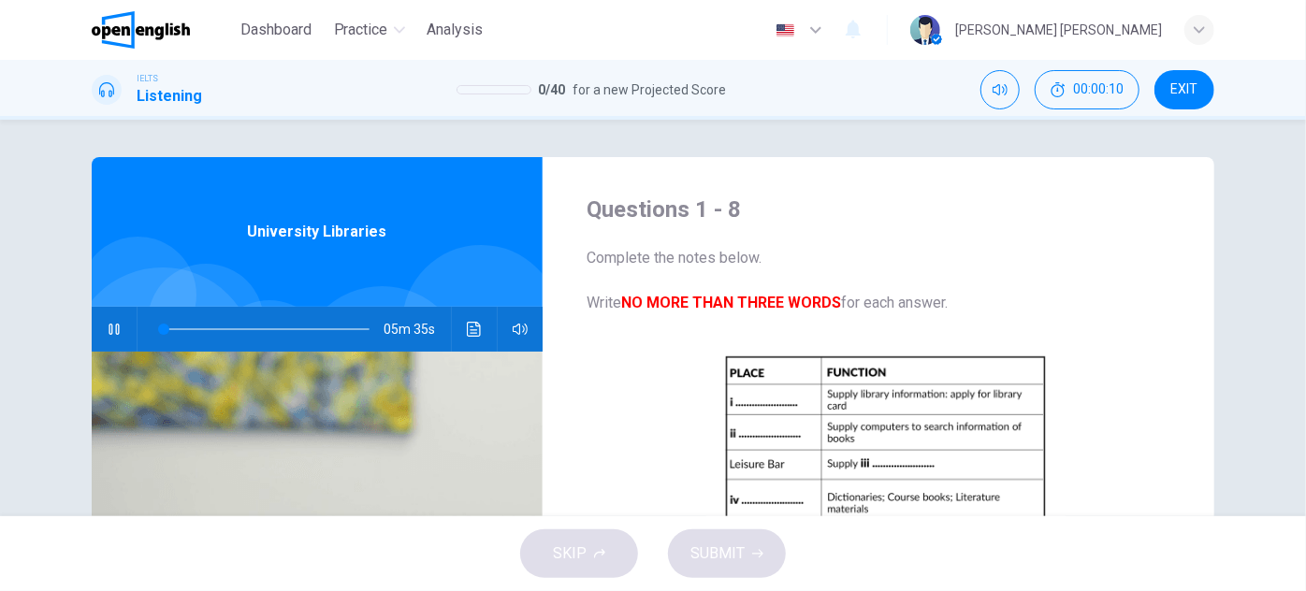
type input "*"
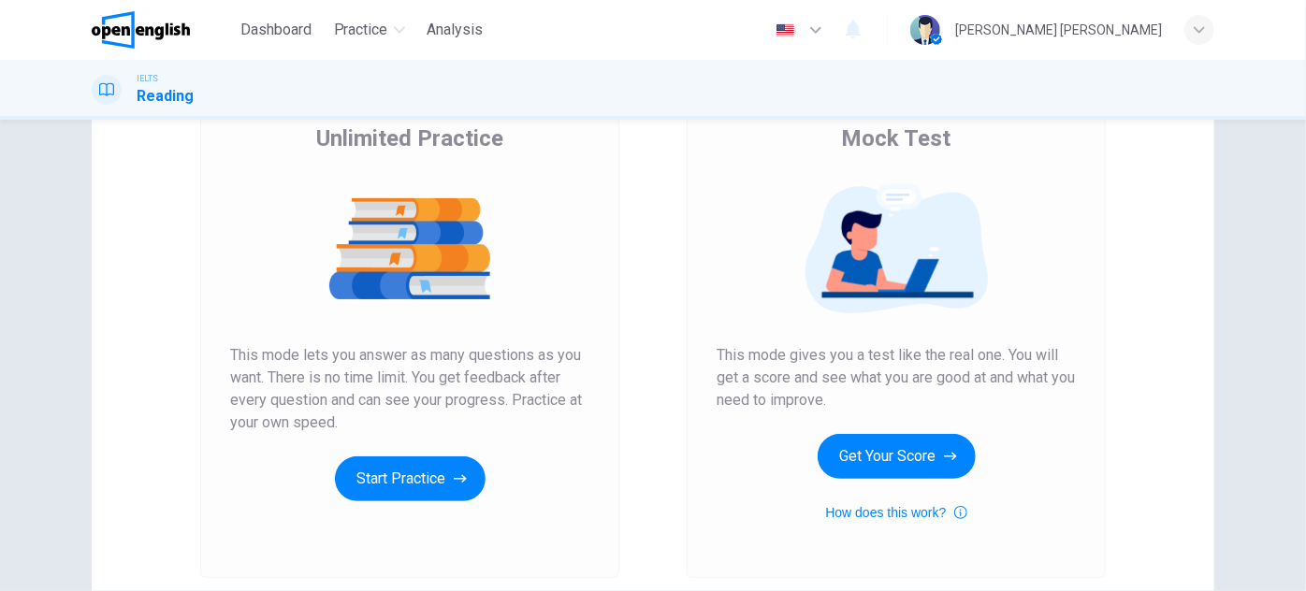
scroll to position [313, 0]
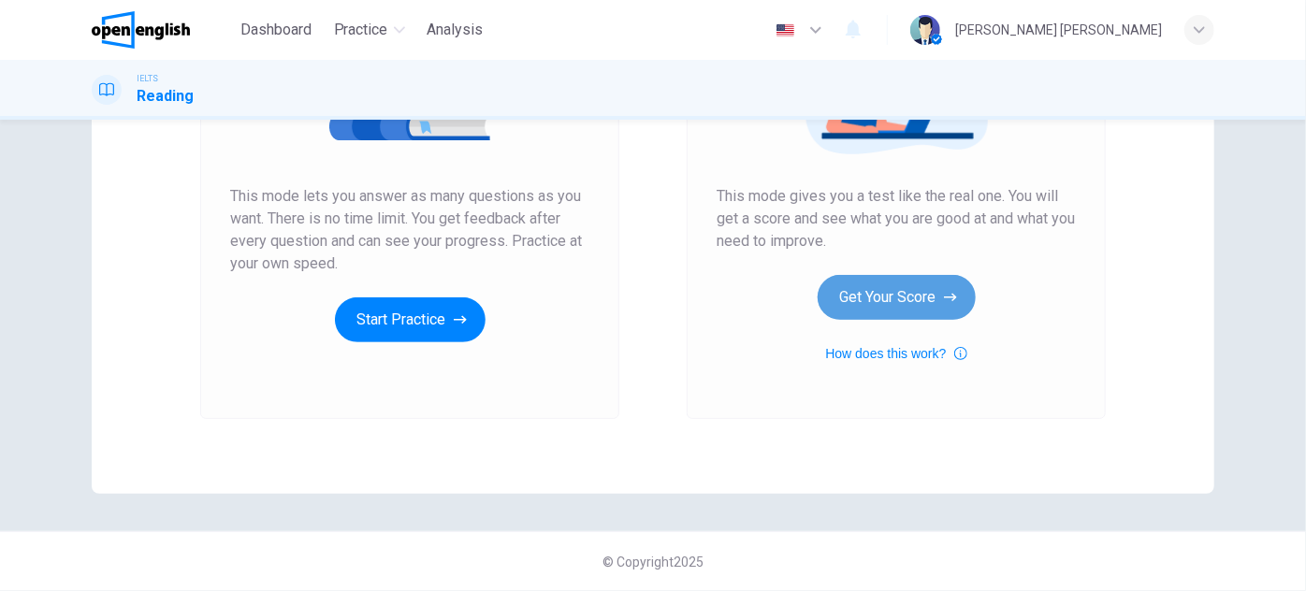
click at [882, 286] on button "Get Your Score" at bounding box center [897, 297] width 158 height 45
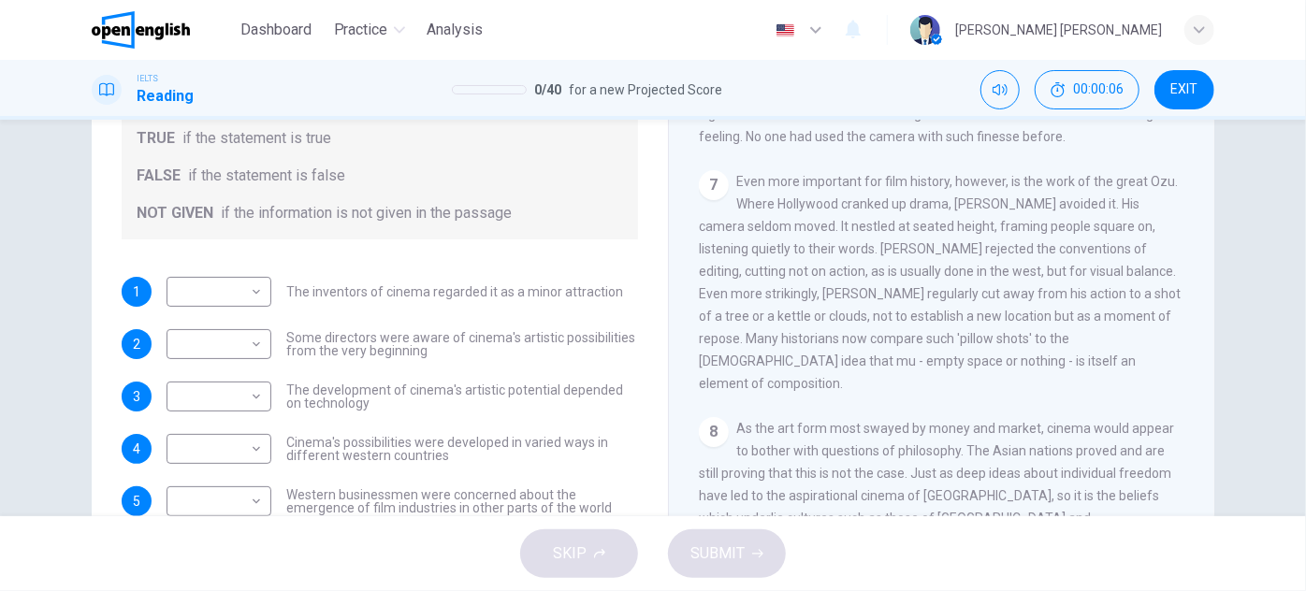
scroll to position [328, 0]
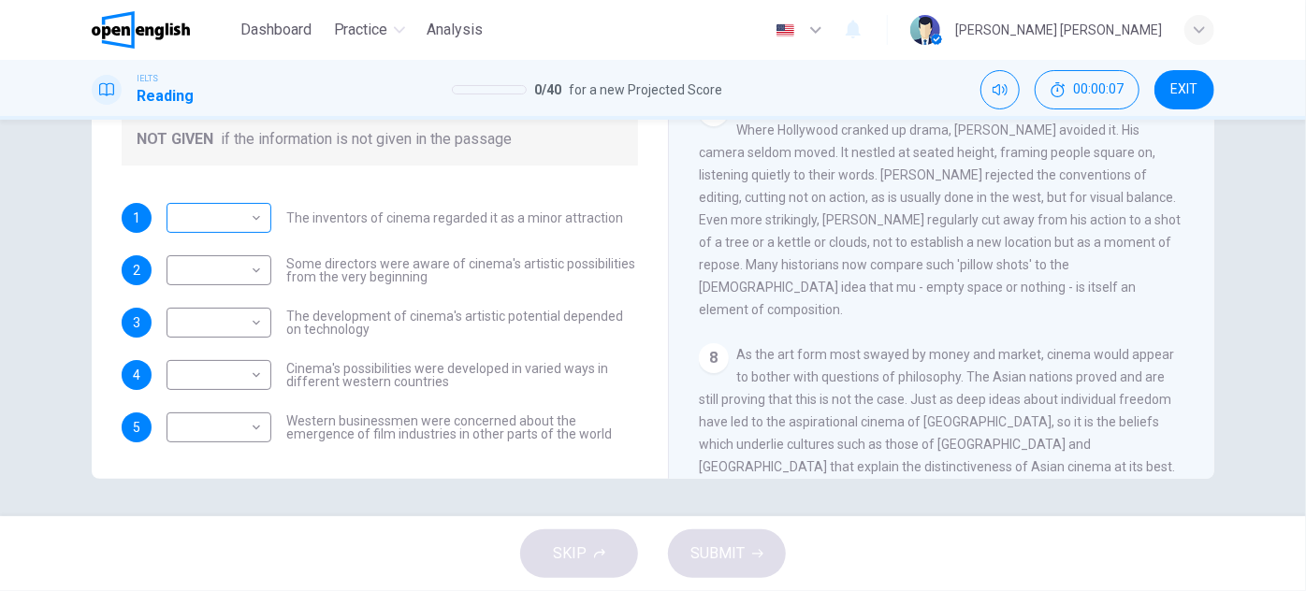
click at [236, 219] on body "This site uses cookies, as explained in our Privacy Policy . If you agree to th…" at bounding box center [653, 295] width 1306 height 591
click at [236, 219] on div at bounding box center [653, 295] width 1306 height 591
click at [189, 210] on body "This site uses cookies, as explained in our Privacy Policy . If you agree to th…" at bounding box center [653, 295] width 1306 height 591
click at [220, 213] on div at bounding box center [653, 295] width 1306 height 591
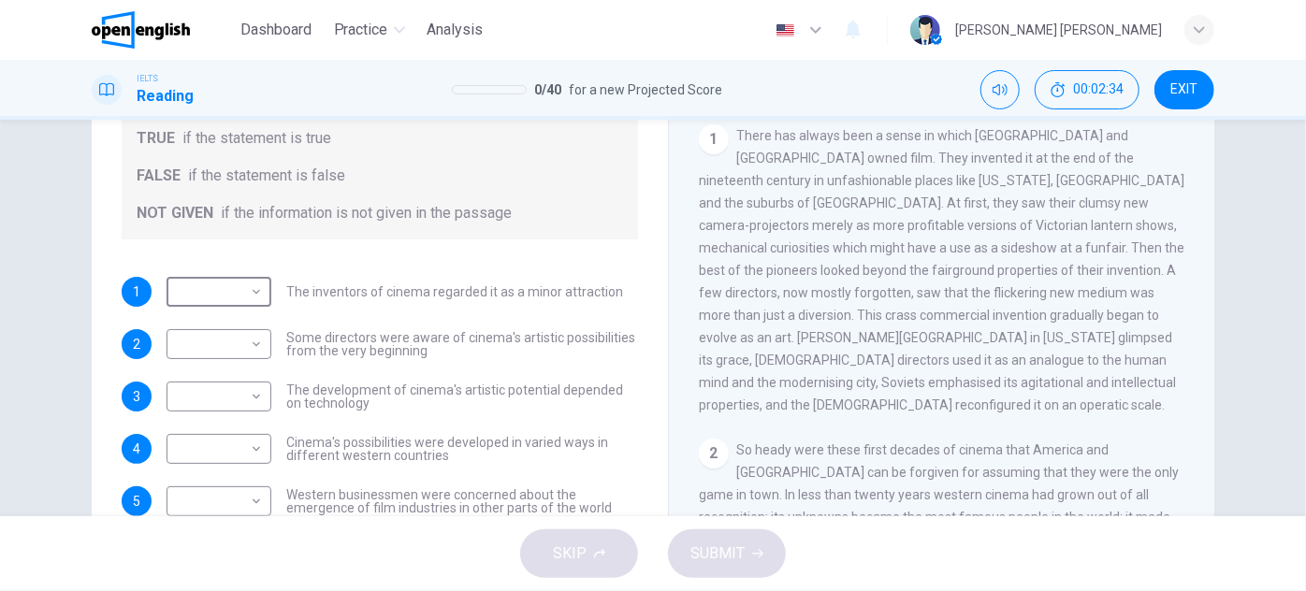
scroll to position [254, 0]
click at [1098, 102] on button "00:17:48" at bounding box center [1087, 89] width 105 height 39
click at [1123, 86] on icon "Show" at bounding box center [1130, 79] width 15 height 15
click at [1112, 86] on span "00:17:51" at bounding box center [1098, 89] width 51 height 15
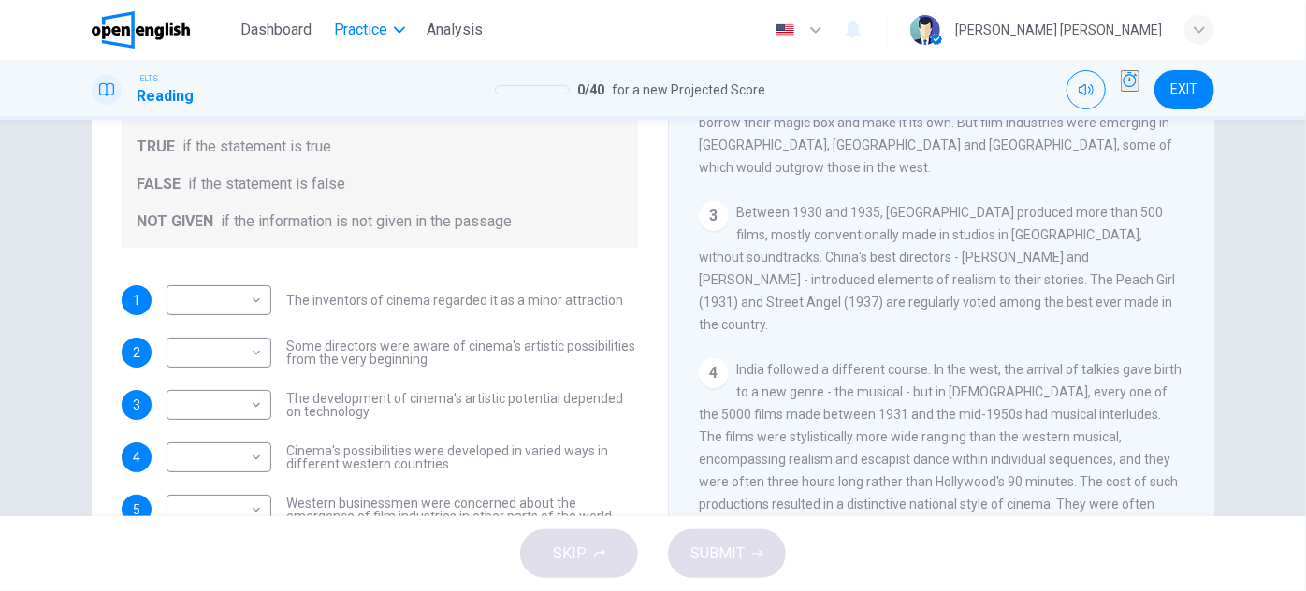
scroll to position [243, 0]
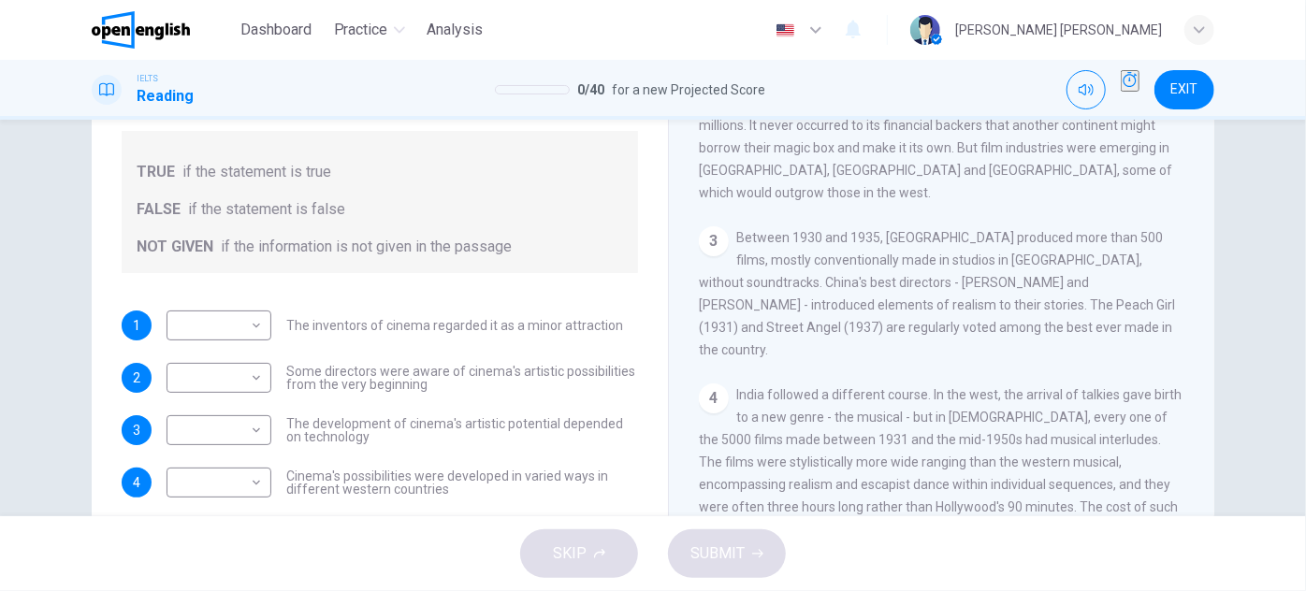
click at [1121, 92] on button "Show" at bounding box center [1130, 81] width 19 height 22
